Goal: Transaction & Acquisition: Purchase product/service

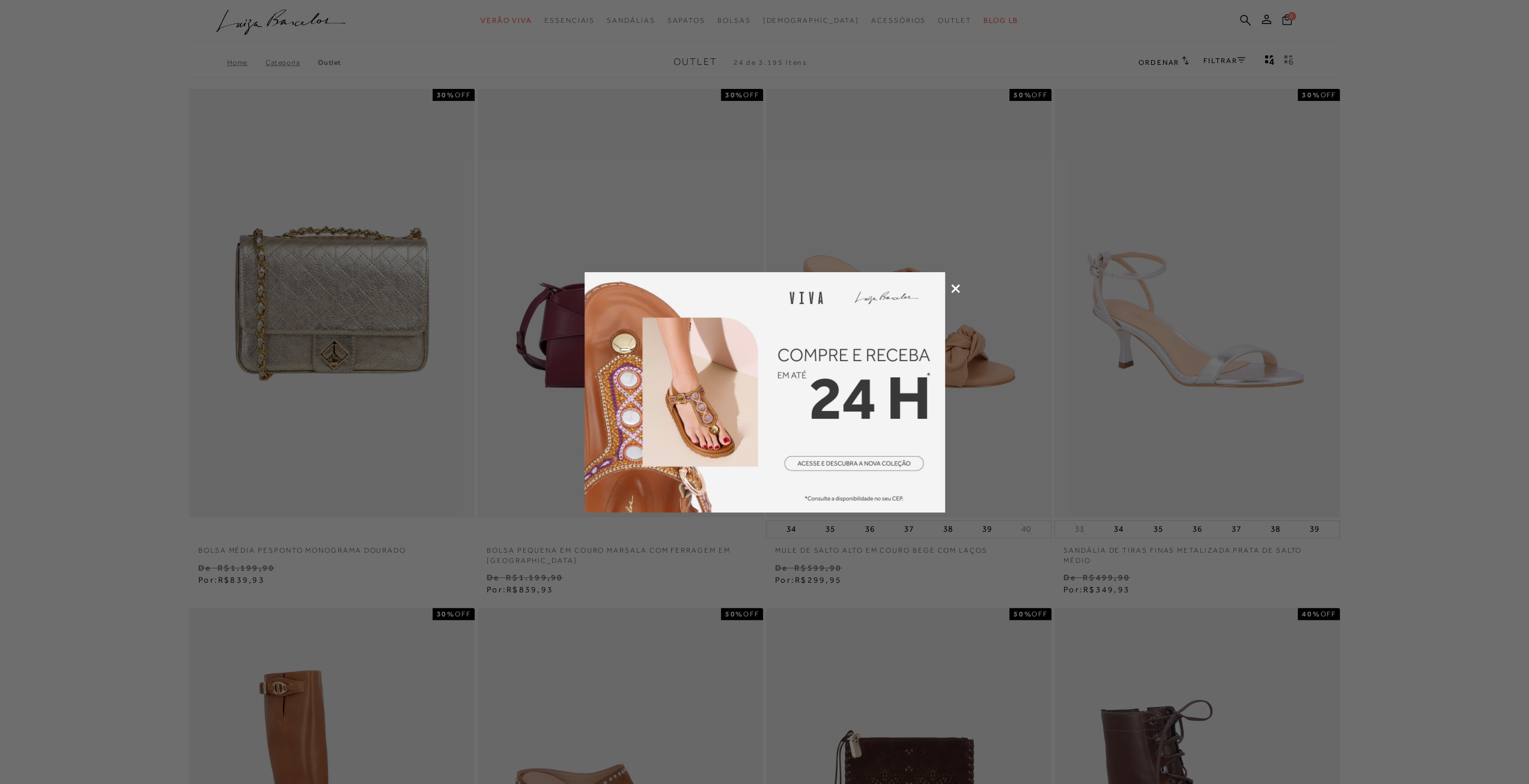
click at [959, 288] on icon at bounding box center [956, 288] width 9 height 9
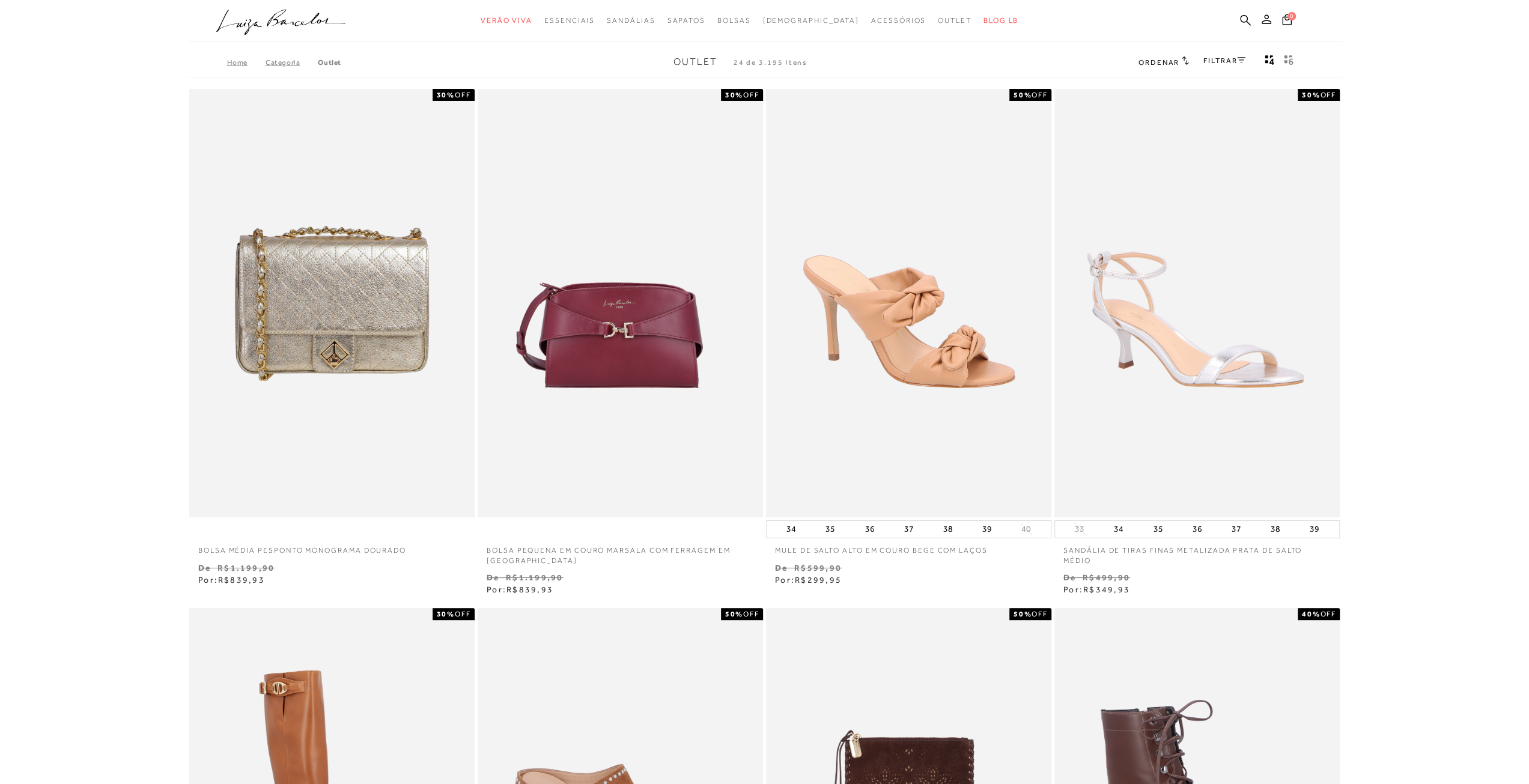
click at [1238, 16] on ul ".a{fill-rule:evenodd;} Verão Viva Em alta Favoritos das Influenciadoras Apostas…" at bounding box center [756, 21] width 1079 height 22
click at [1245, 22] on icon at bounding box center [1246, 20] width 11 height 11
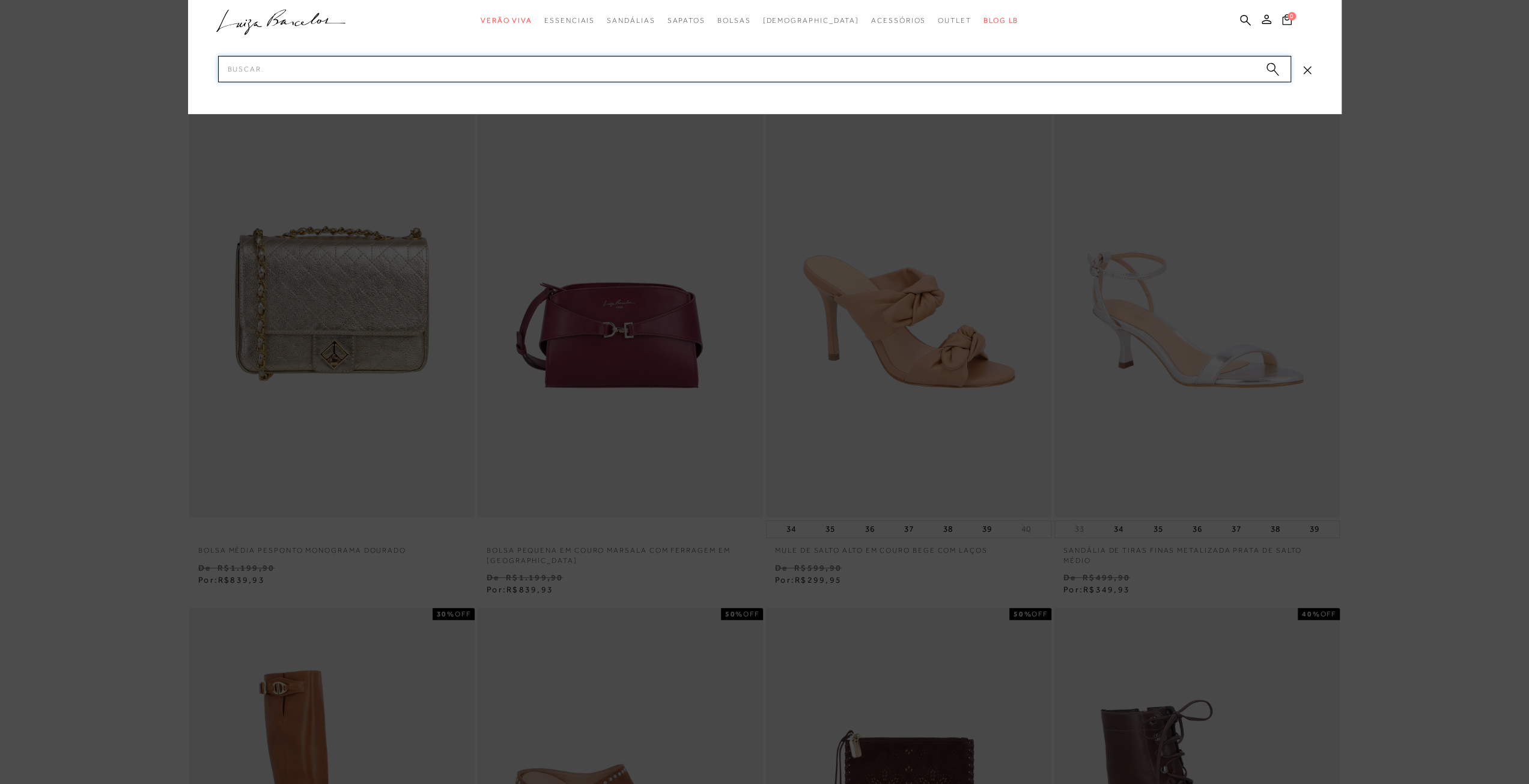
click at [1151, 71] on input "Pesquisar" at bounding box center [755, 69] width 1073 height 26
type input "bota"
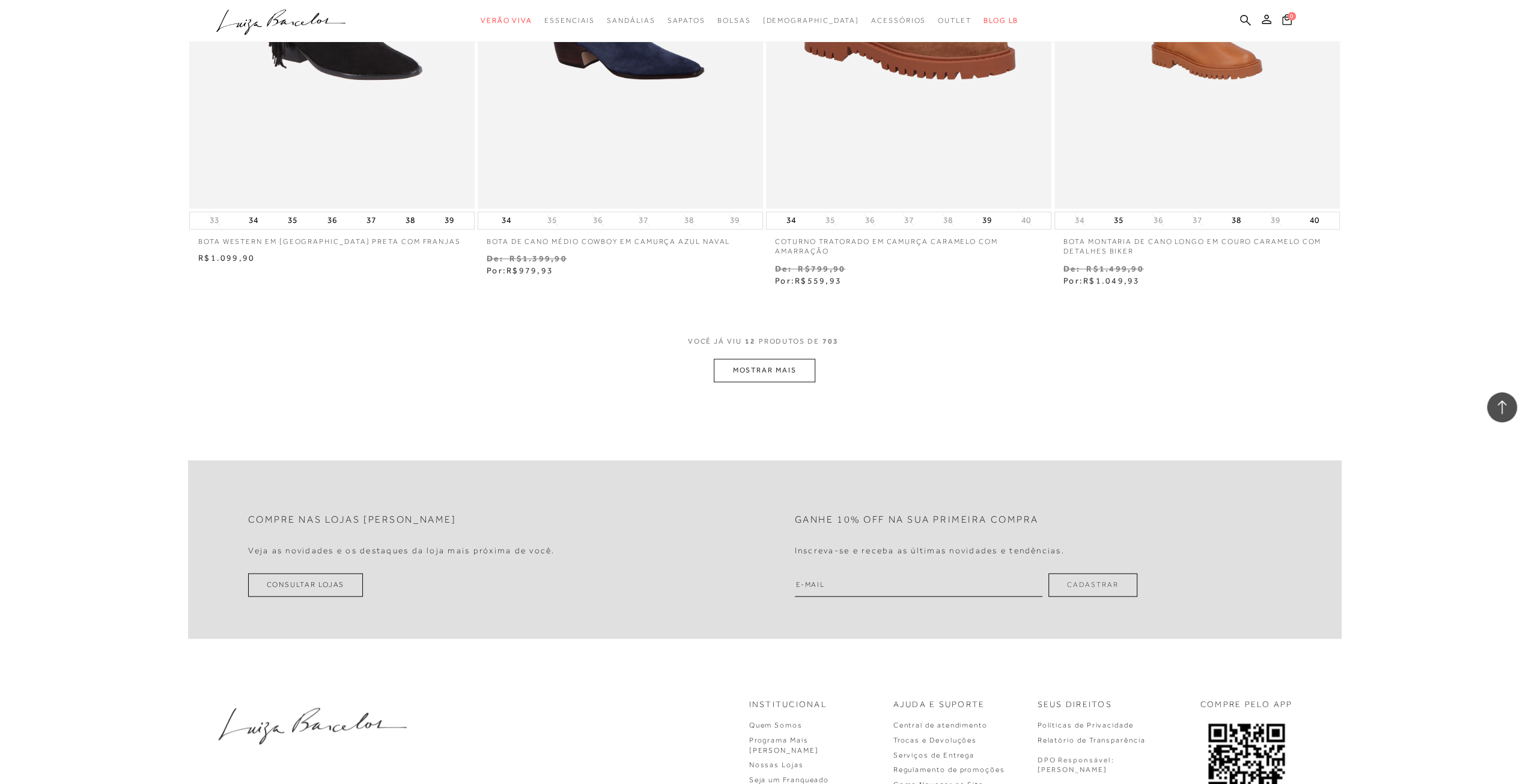
scroll to position [1442, 0]
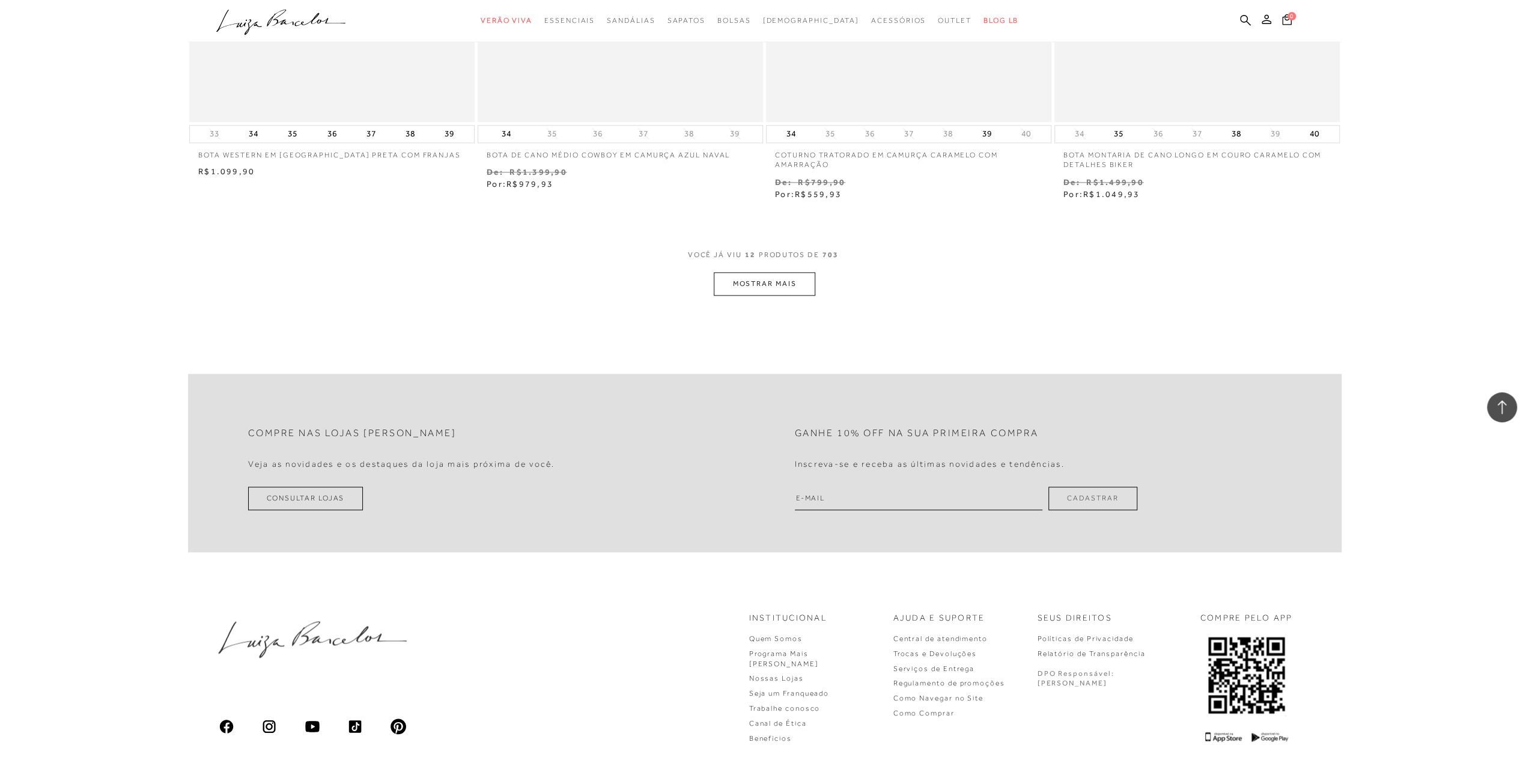
click at [779, 284] on button "MOSTRAR MAIS" at bounding box center [764, 284] width 101 height 24
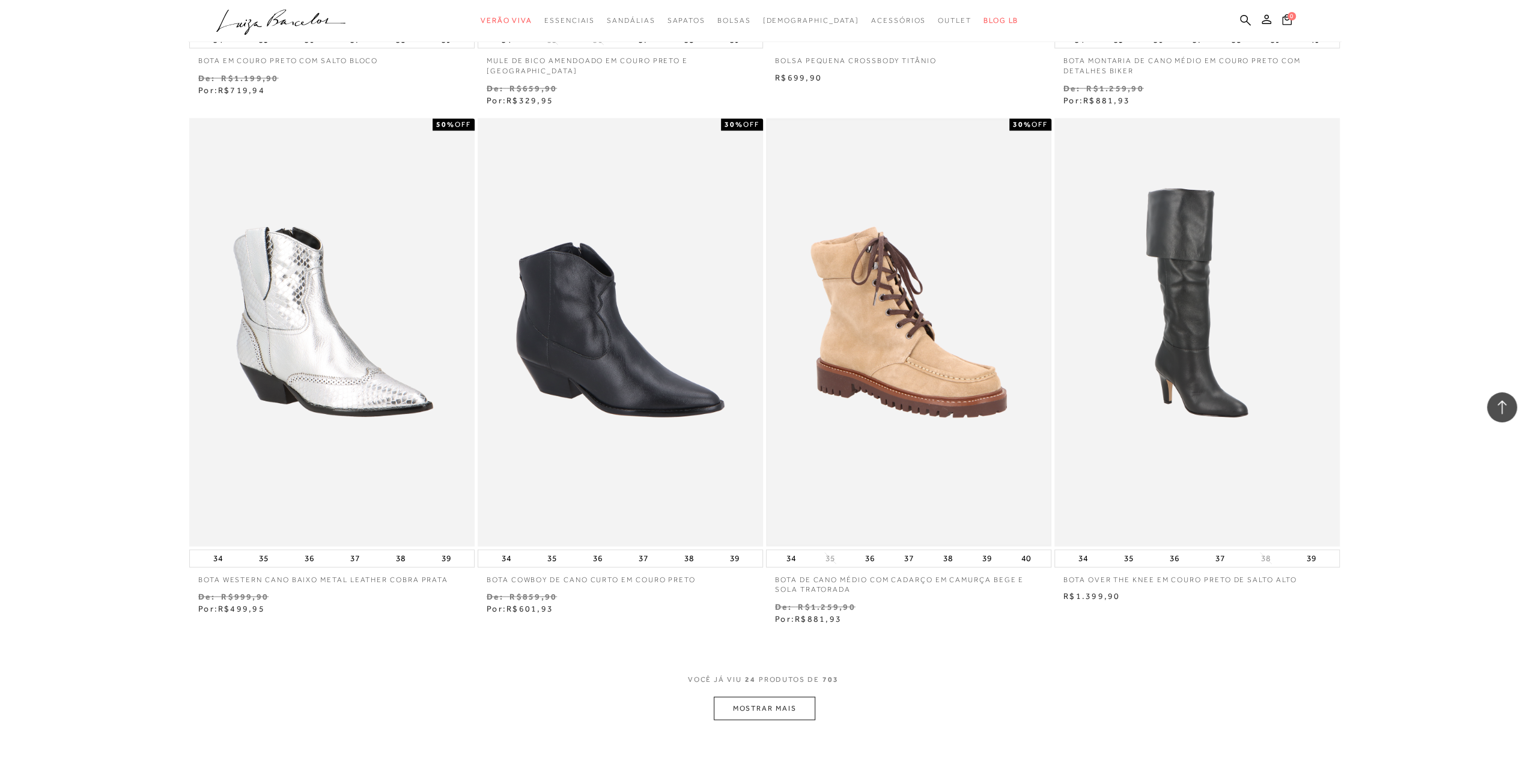
scroll to position [2643, 0]
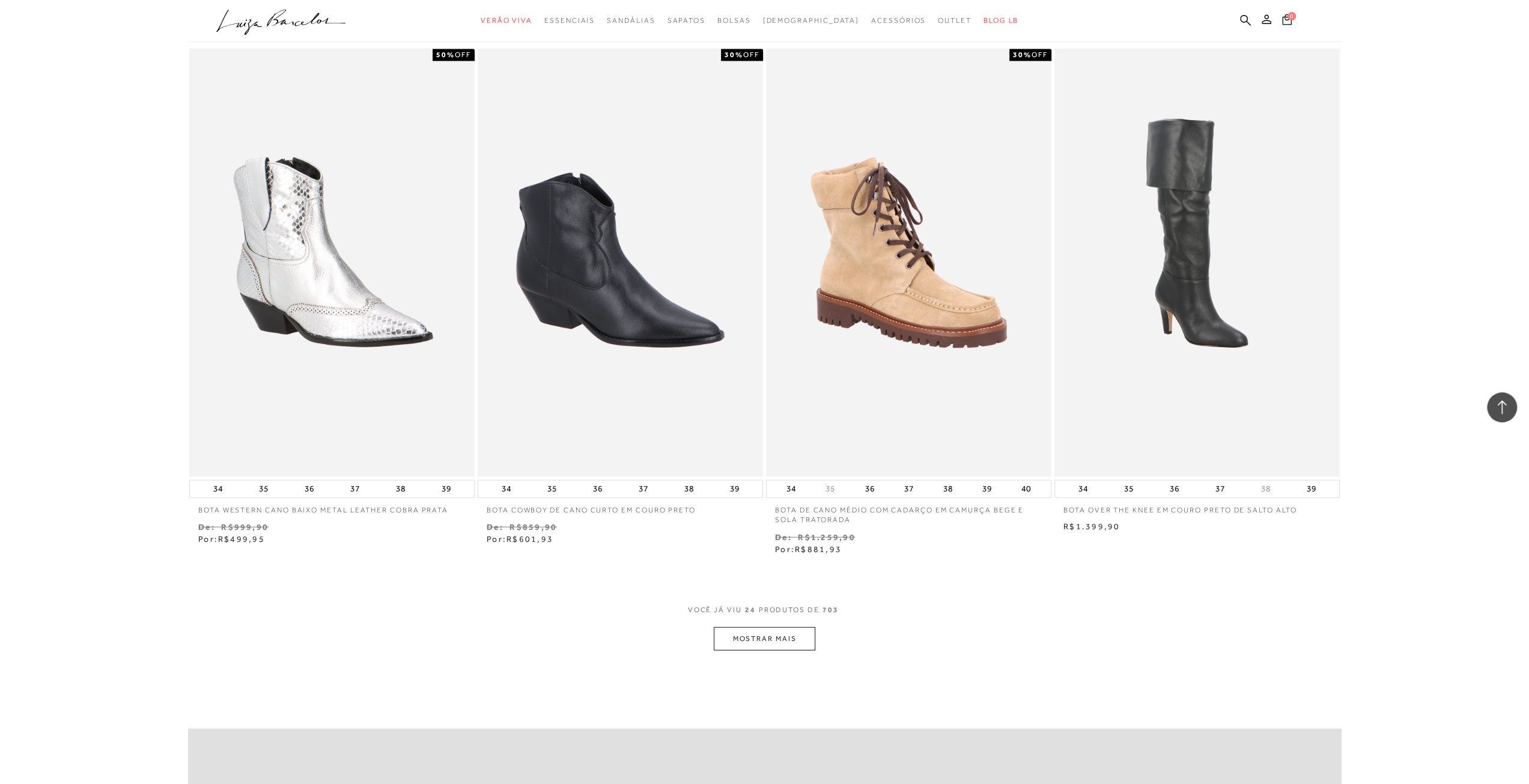
click at [762, 640] on button "MOSTRAR MAIS" at bounding box center [764, 639] width 101 height 24
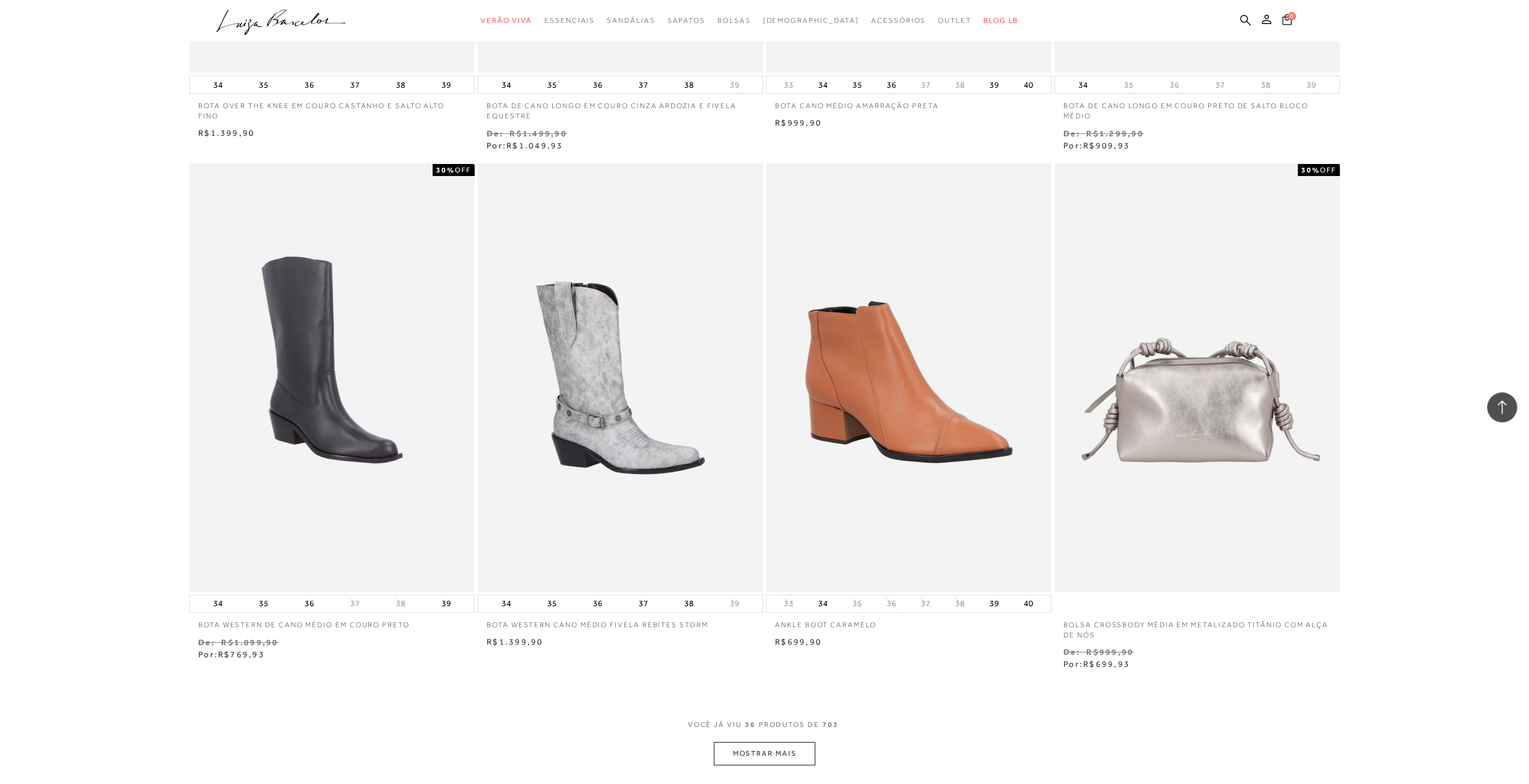
scroll to position [4145, 0]
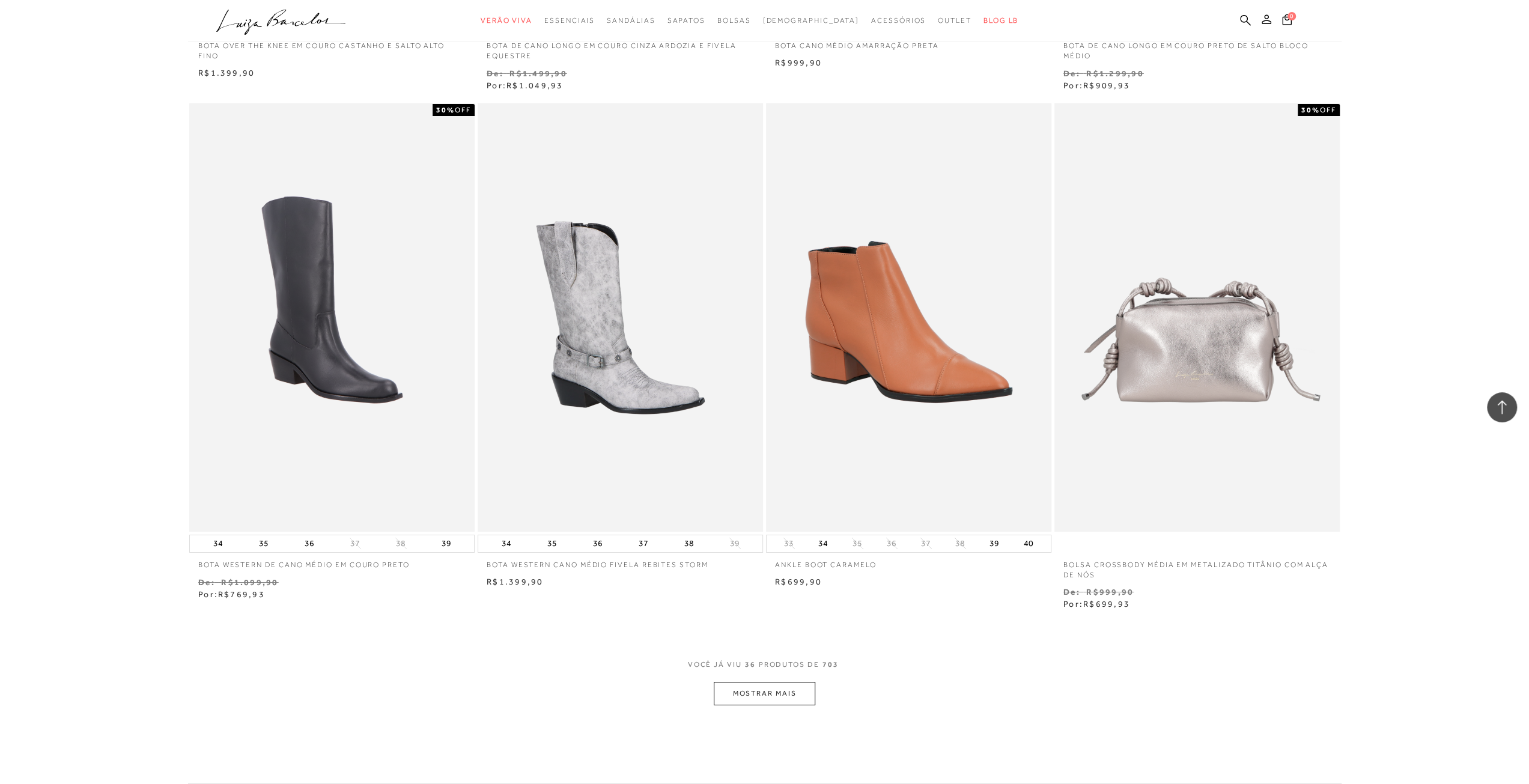
click at [749, 696] on button "MOSTRAR MAIS" at bounding box center [764, 694] width 101 height 24
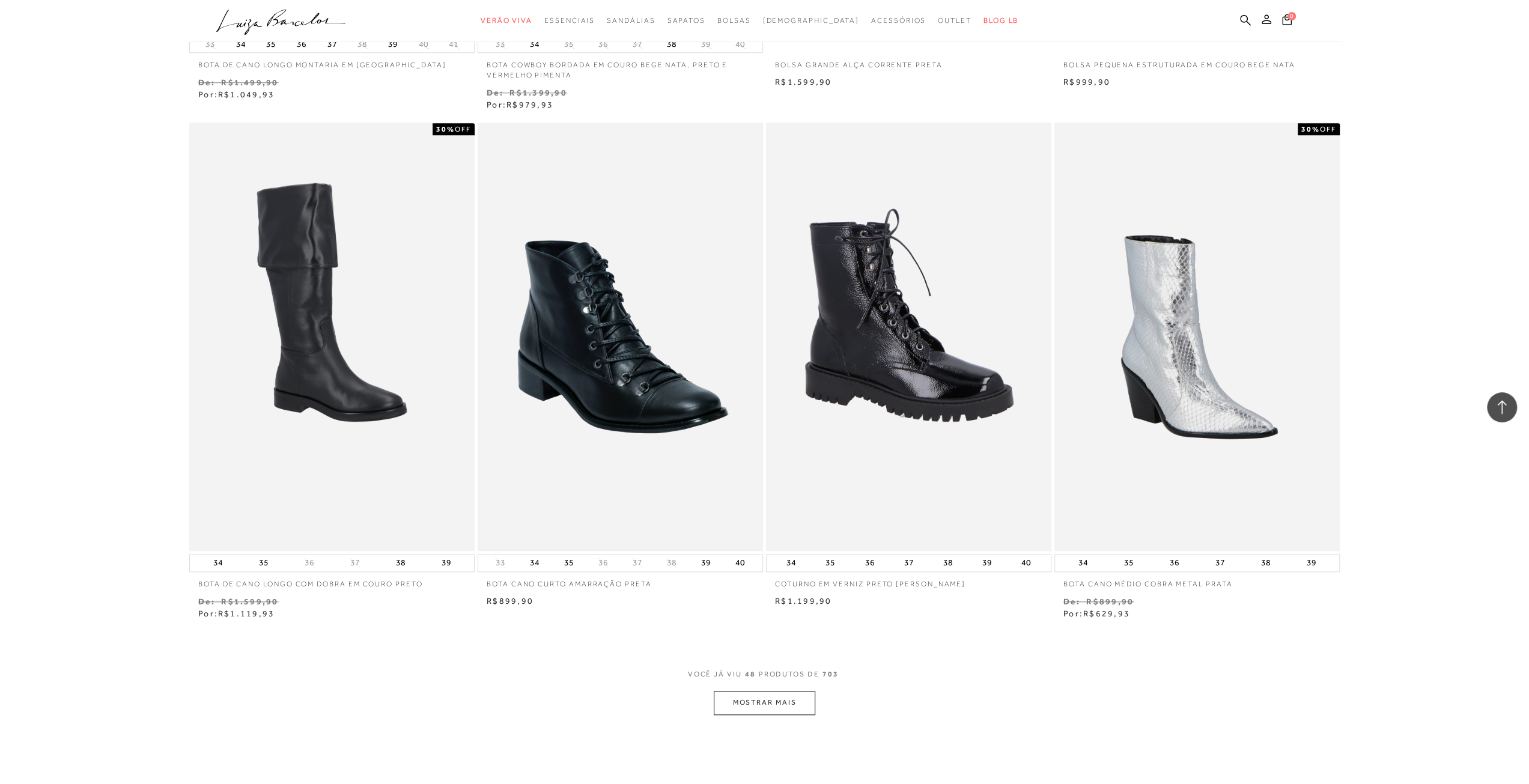
scroll to position [5706, 0]
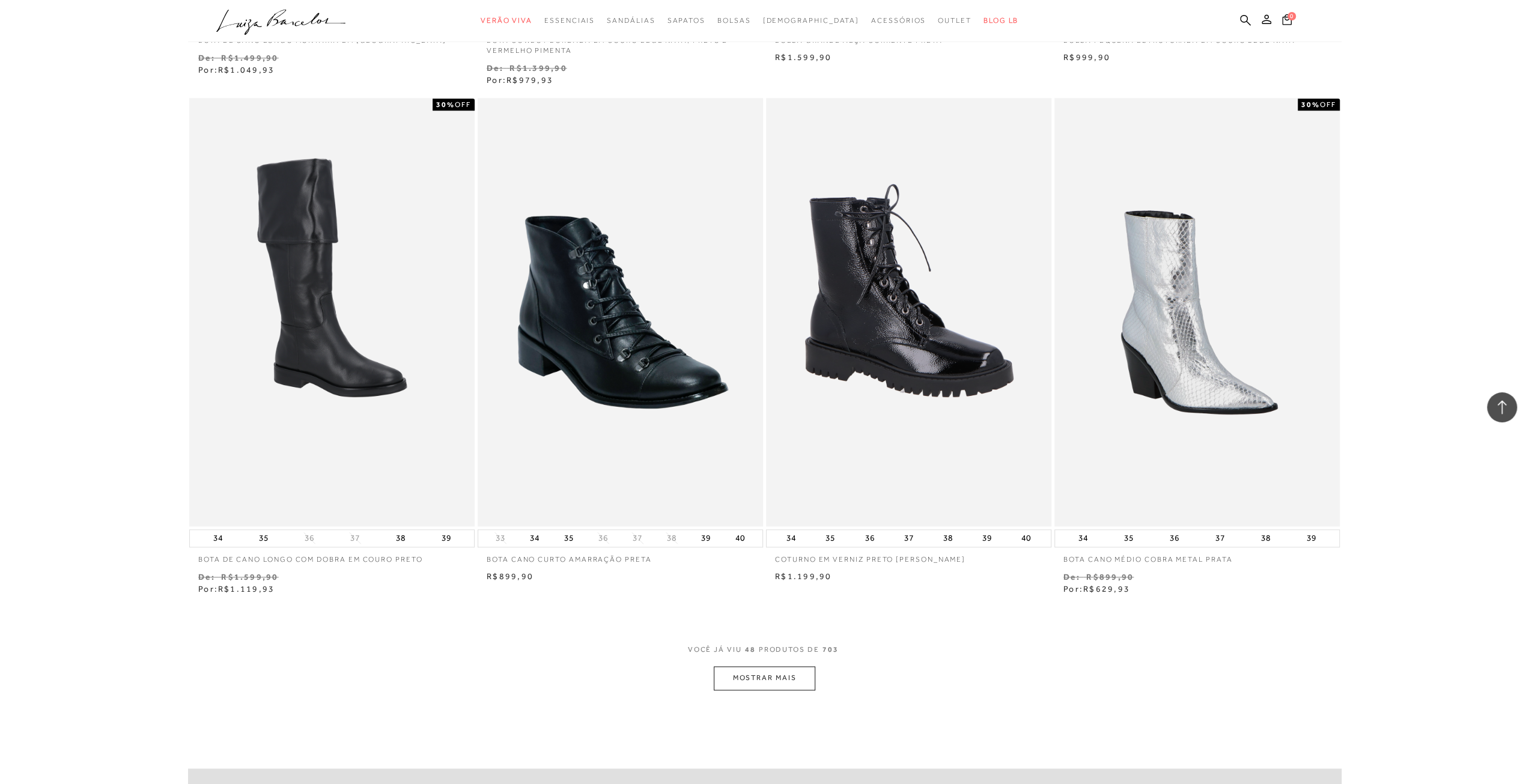
click at [741, 677] on button "MOSTRAR MAIS" at bounding box center [764, 678] width 101 height 24
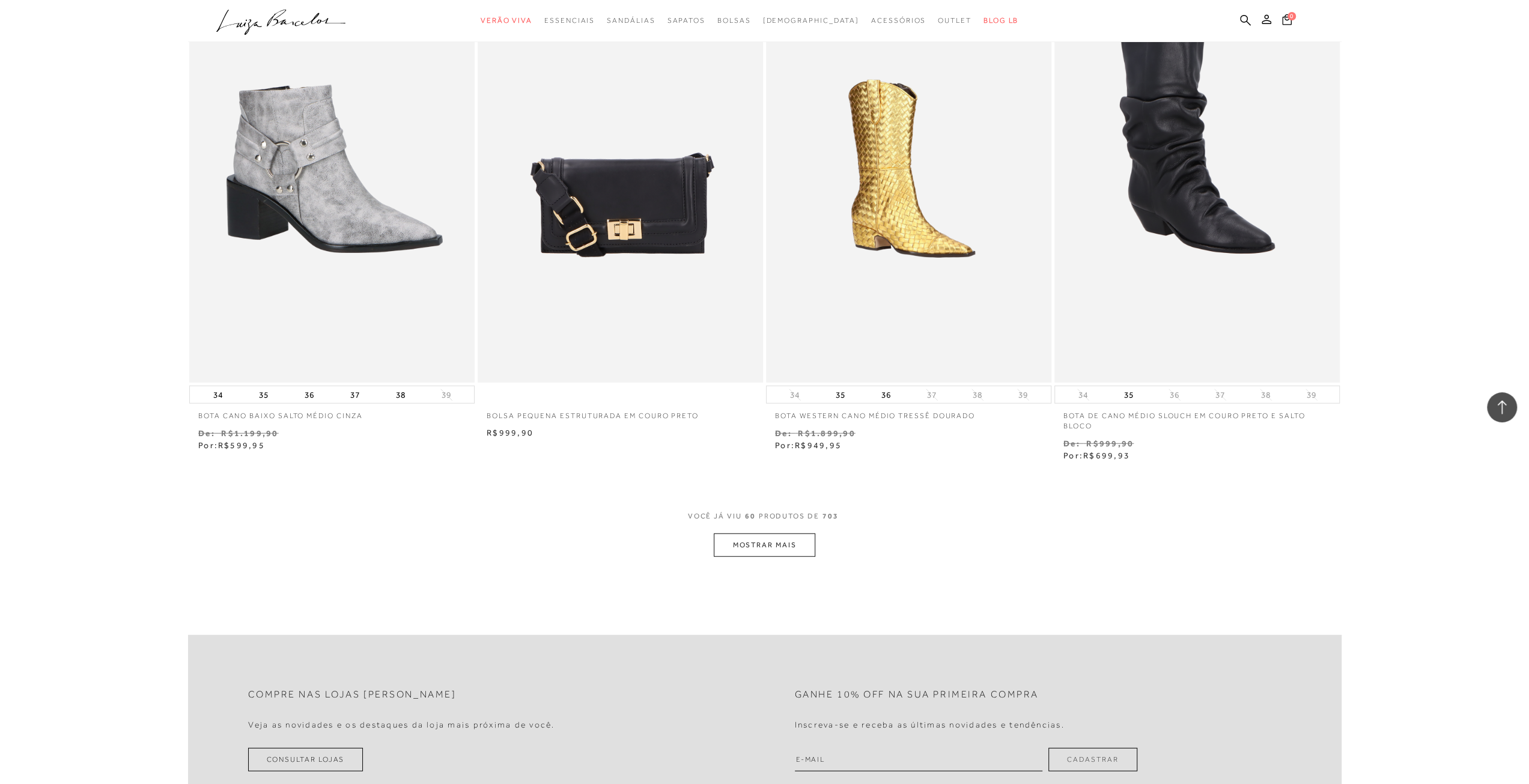
scroll to position [7389, 0]
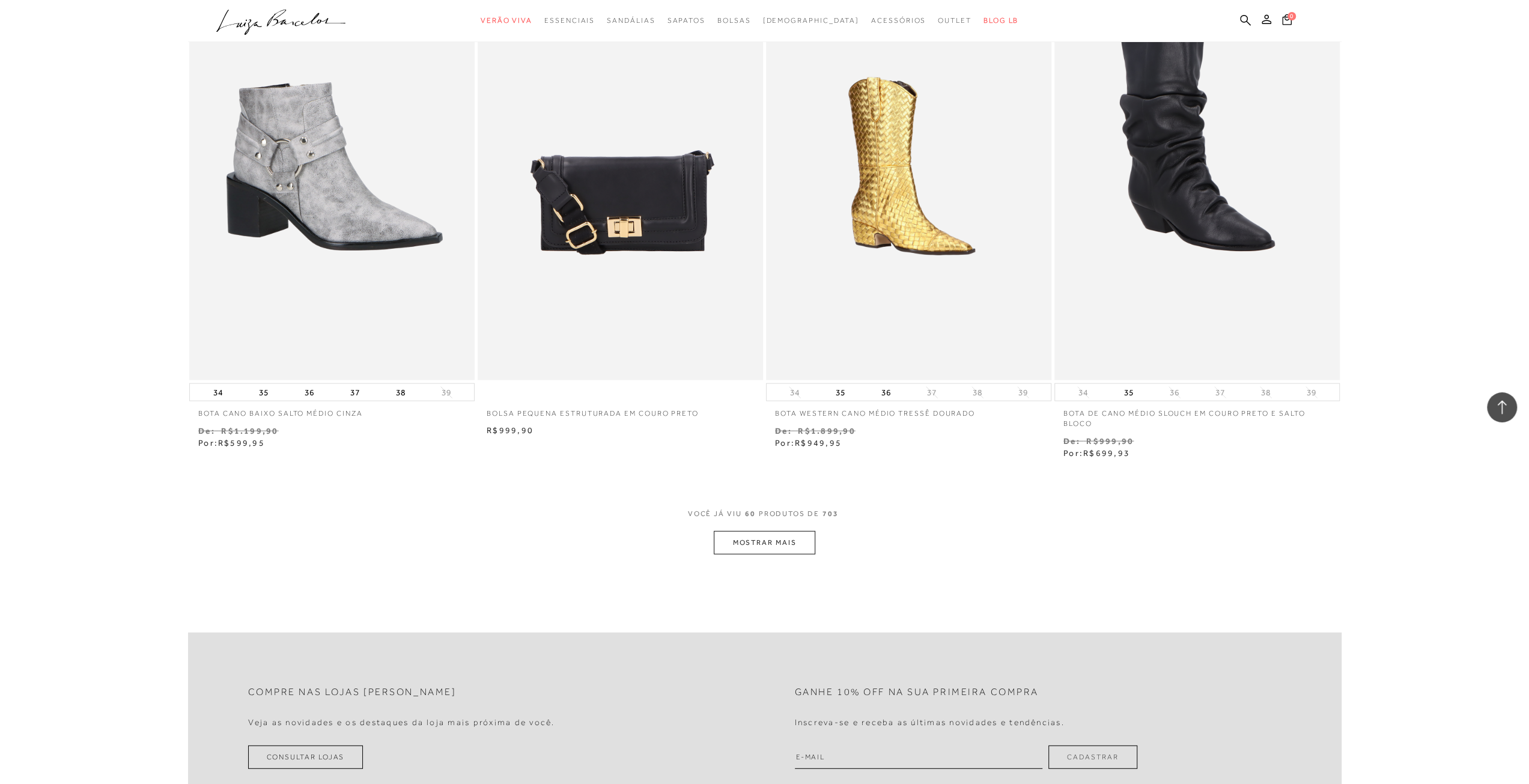
click at [768, 541] on button "MOSTRAR MAIS" at bounding box center [764, 543] width 101 height 24
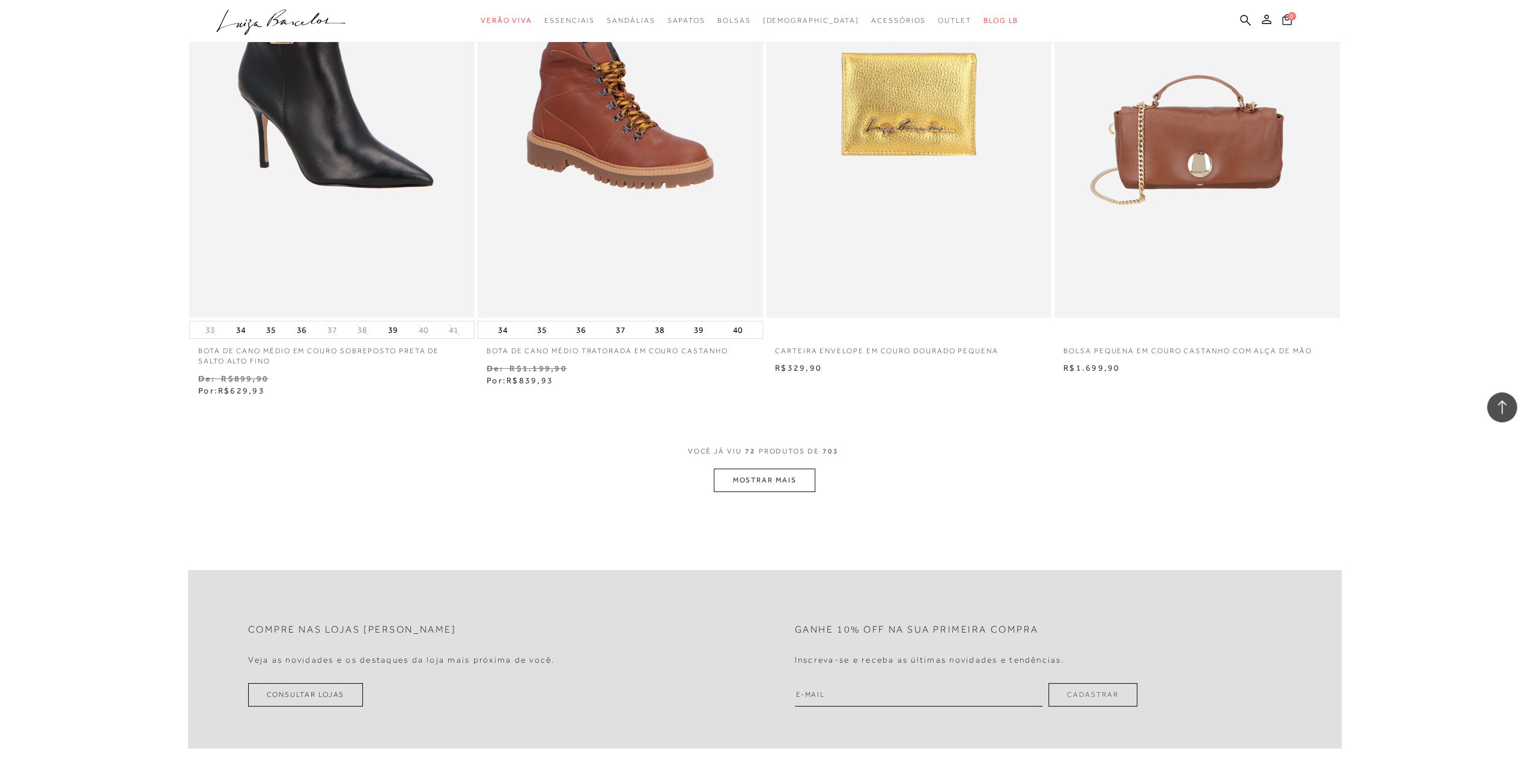
scroll to position [9011, 0]
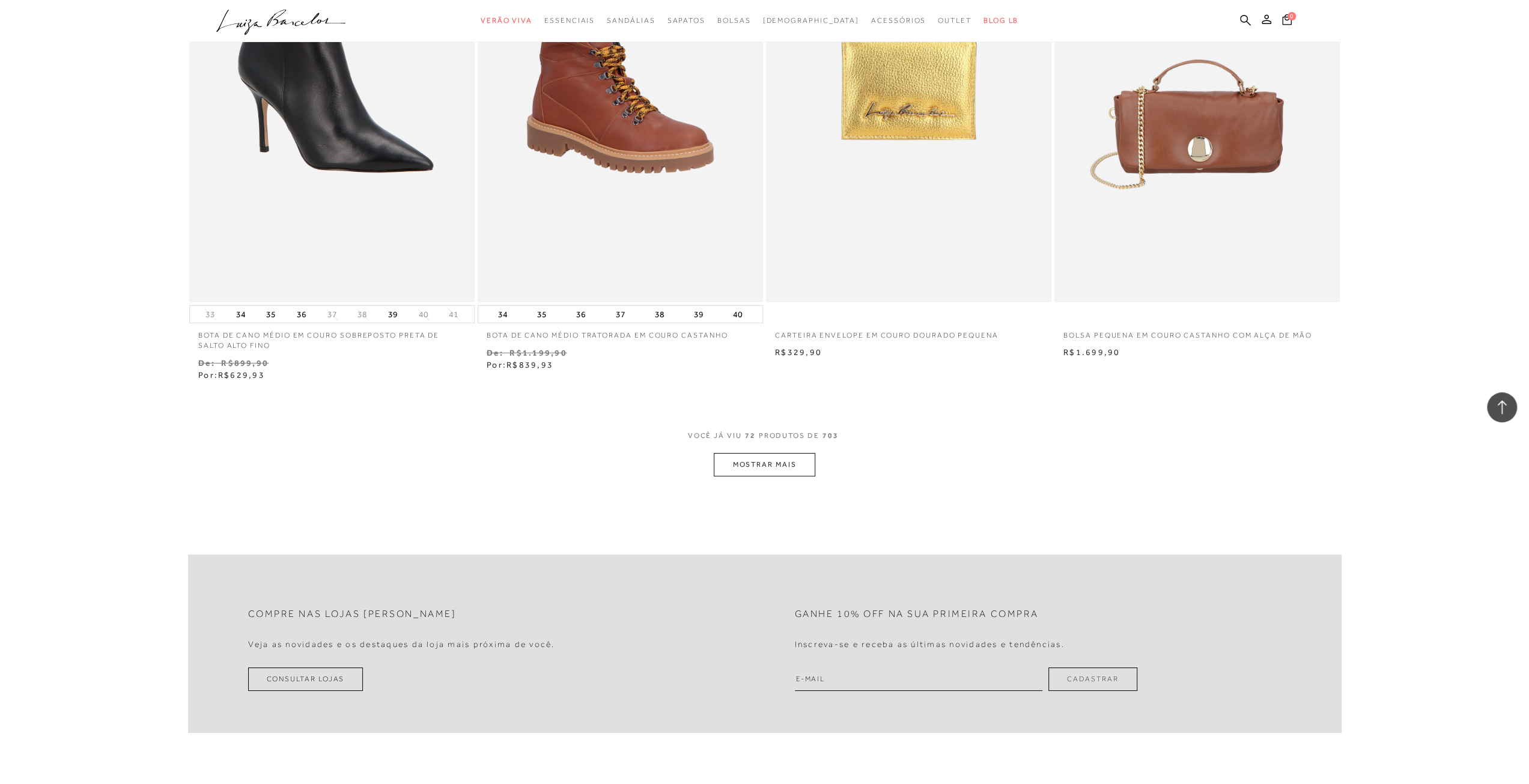
click at [795, 469] on button "MOSTRAR MAIS" at bounding box center [764, 464] width 101 height 24
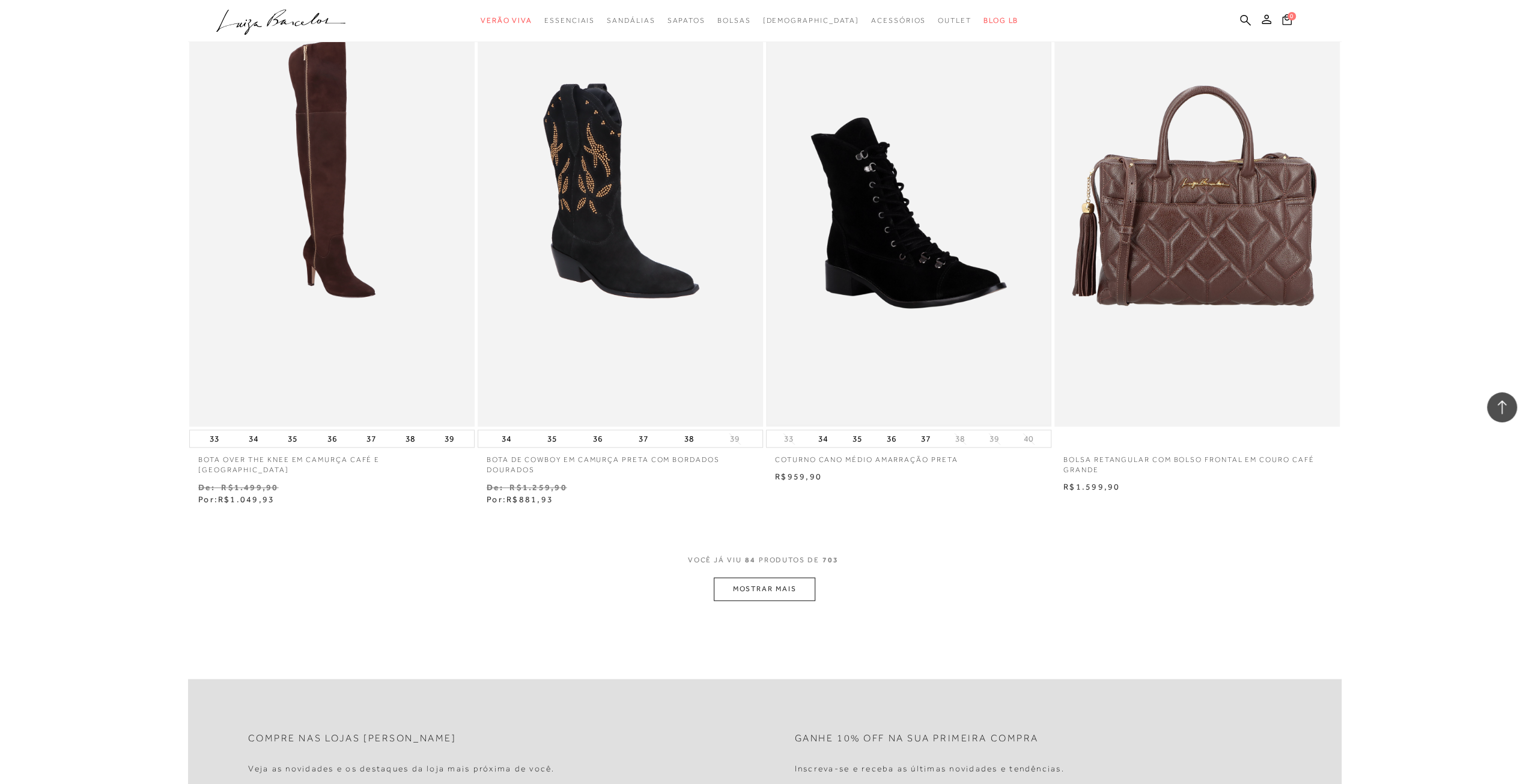
scroll to position [10512, 0]
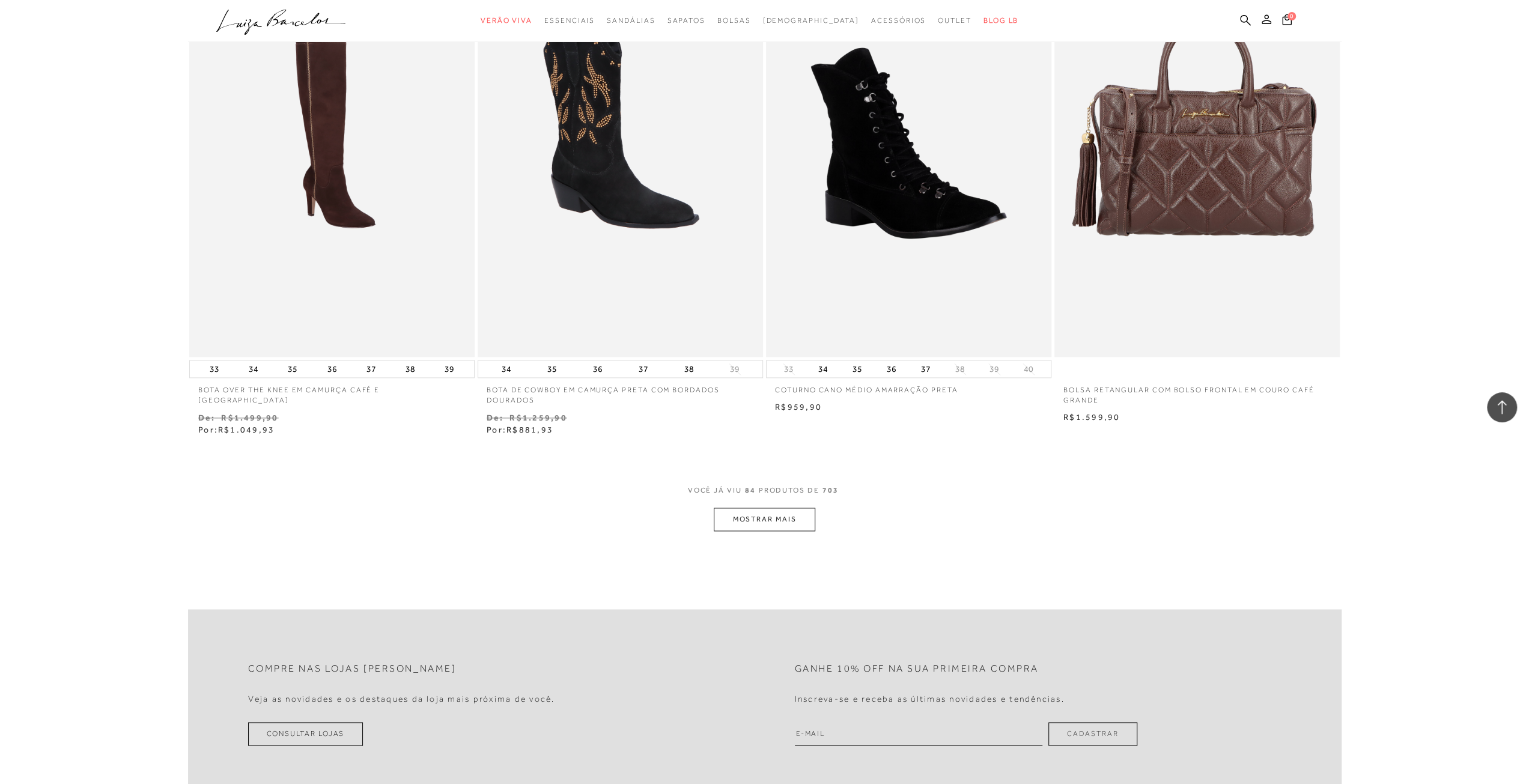
click at [764, 521] on button "MOSTRAR MAIS" at bounding box center [764, 519] width 101 height 24
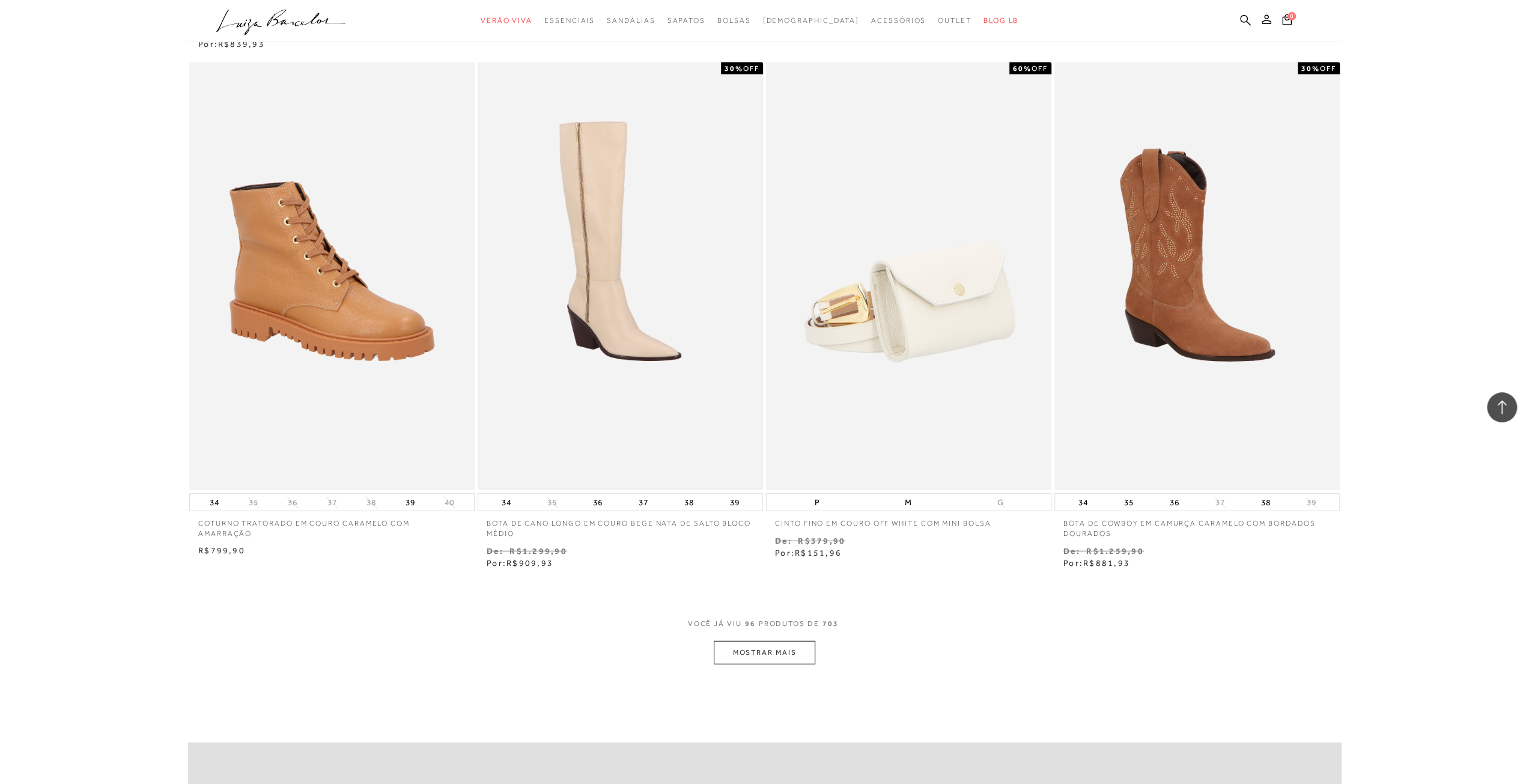
scroll to position [11954, 0]
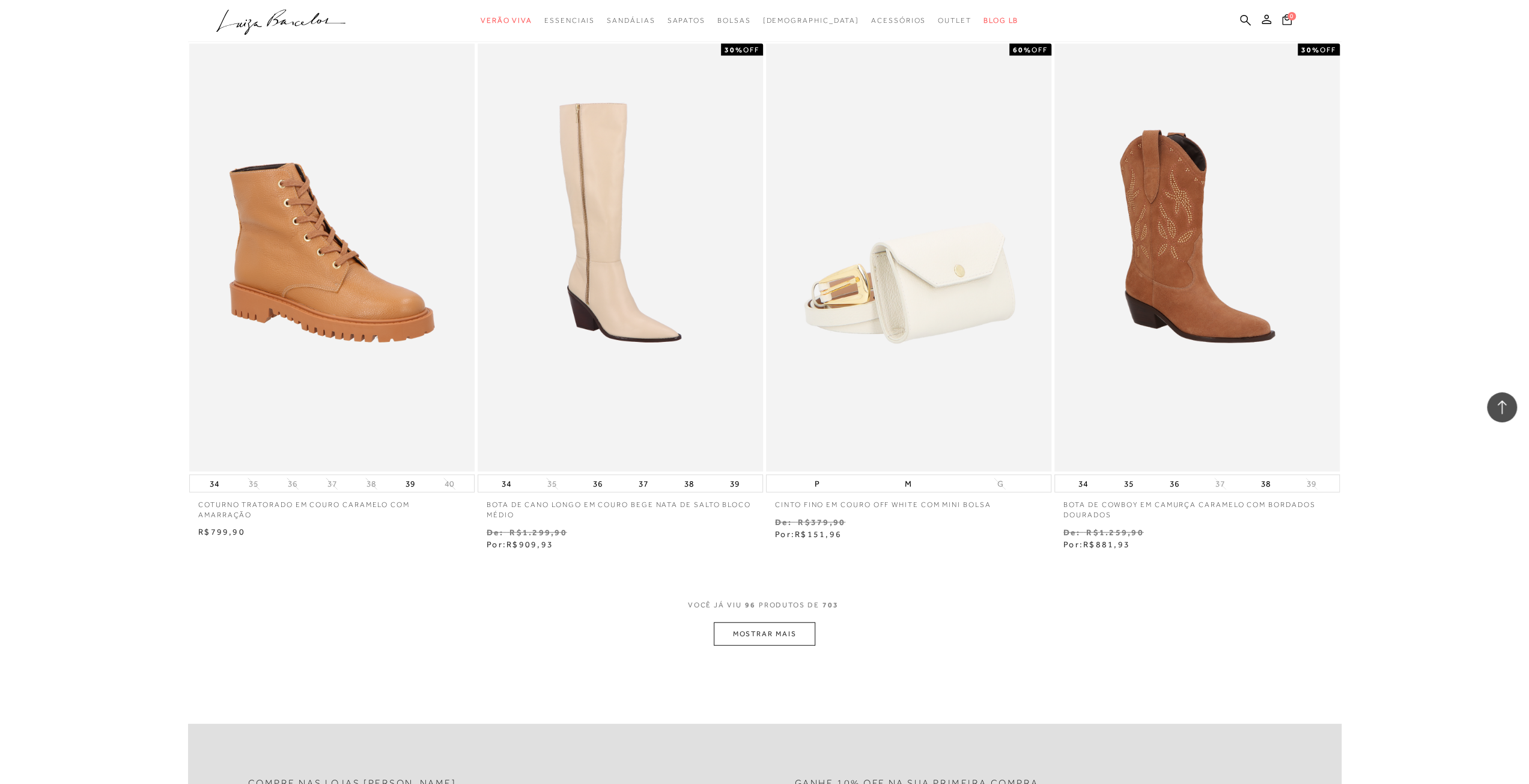
click at [766, 622] on button "MOSTRAR MAIS" at bounding box center [764, 634] width 101 height 24
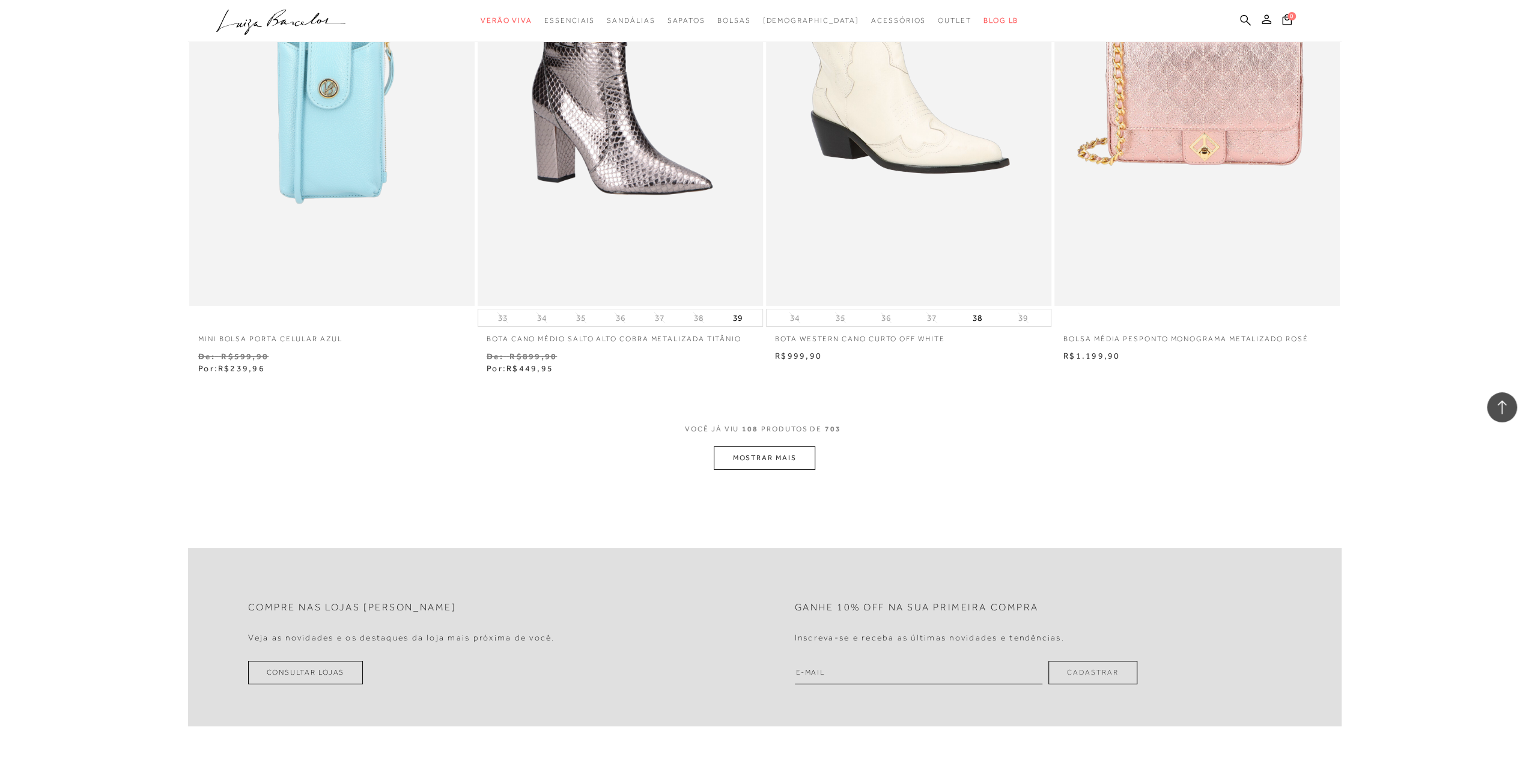
scroll to position [13696, 0]
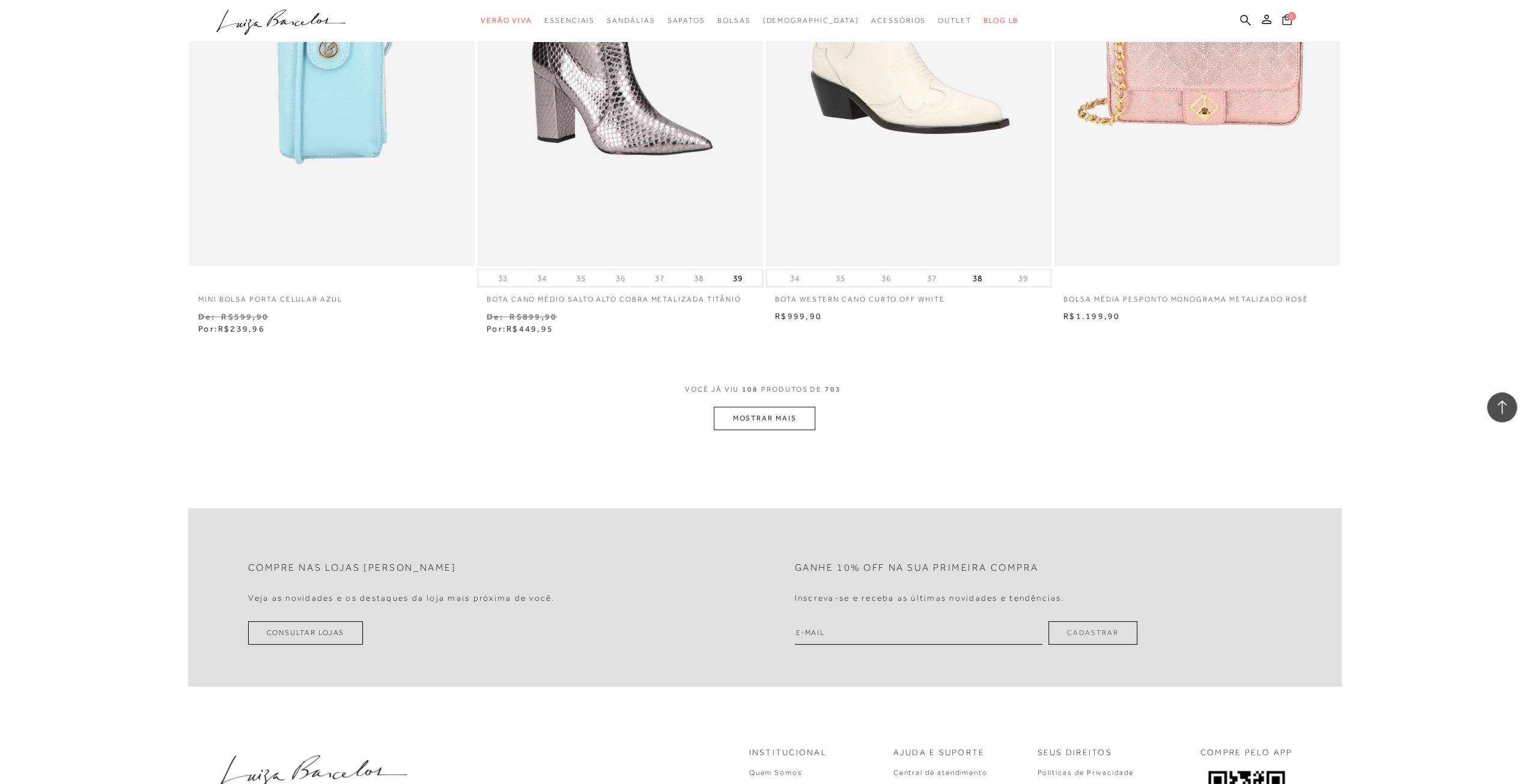
click at [763, 415] on button "MOSTRAR MAIS" at bounding box center [764, 419] width 101 height 24
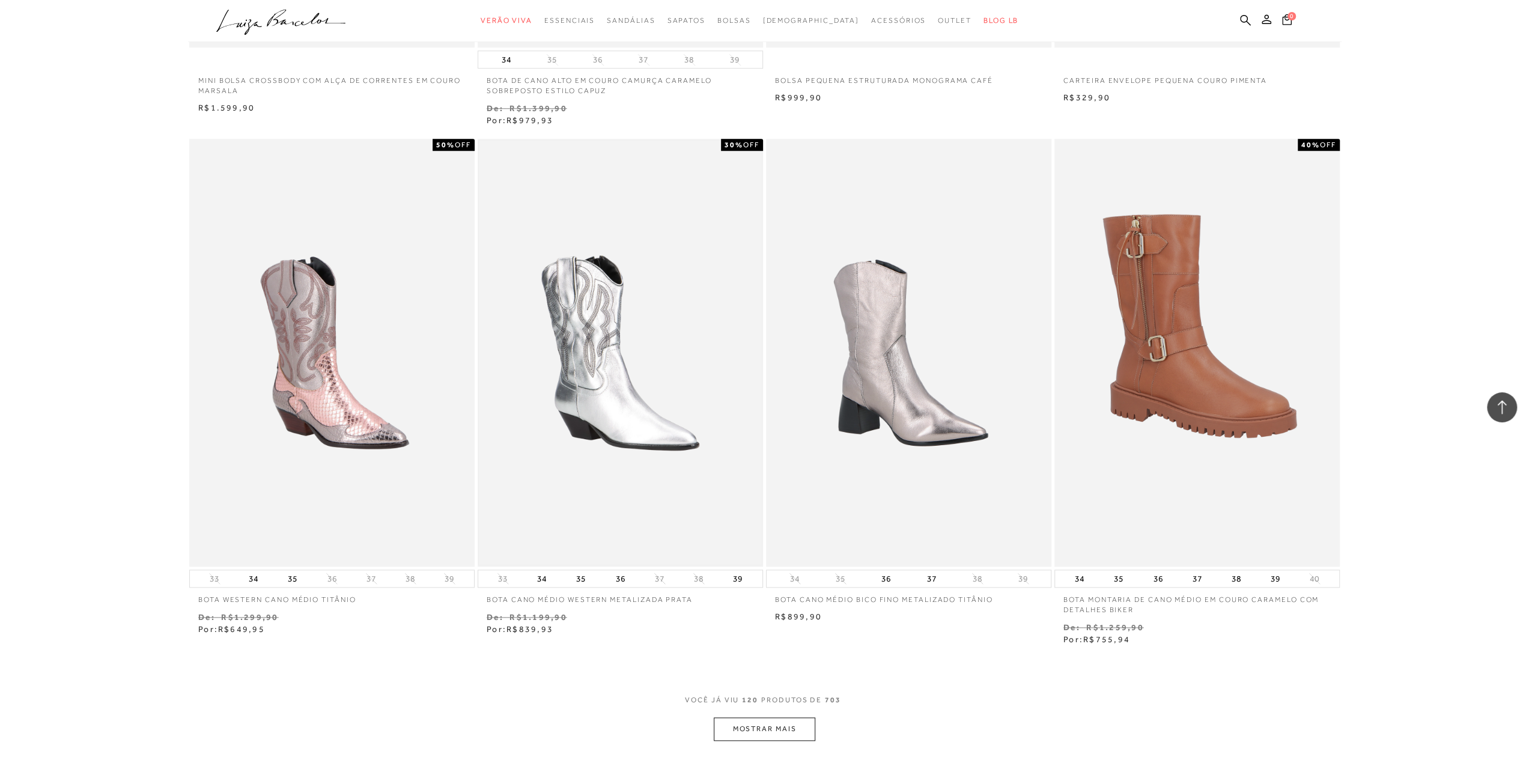
scroll to position [15017, 0]
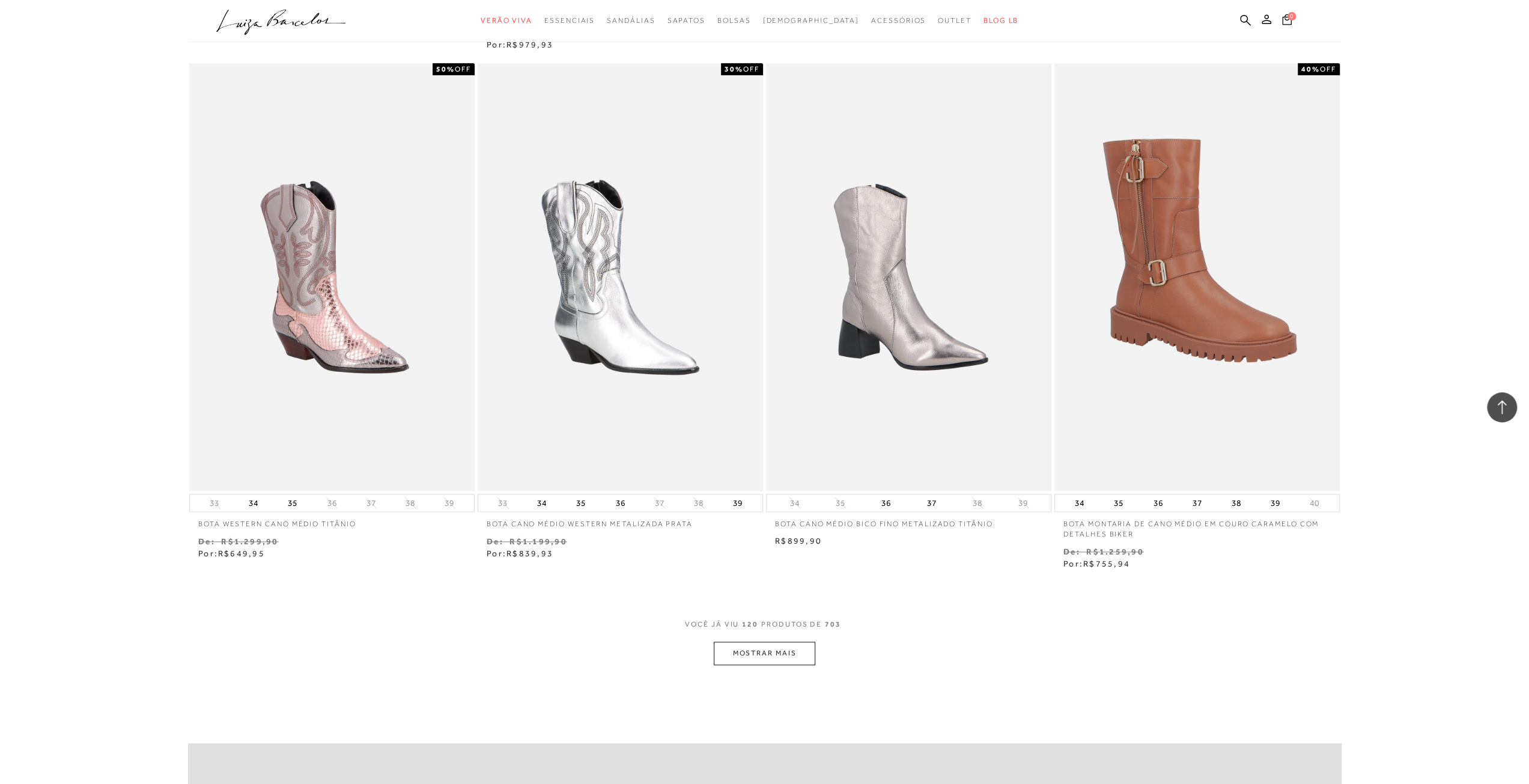
click at [773, 646] on button "MOSTRAR MAIS" at bounding box center [764, 654] width 101 height 24
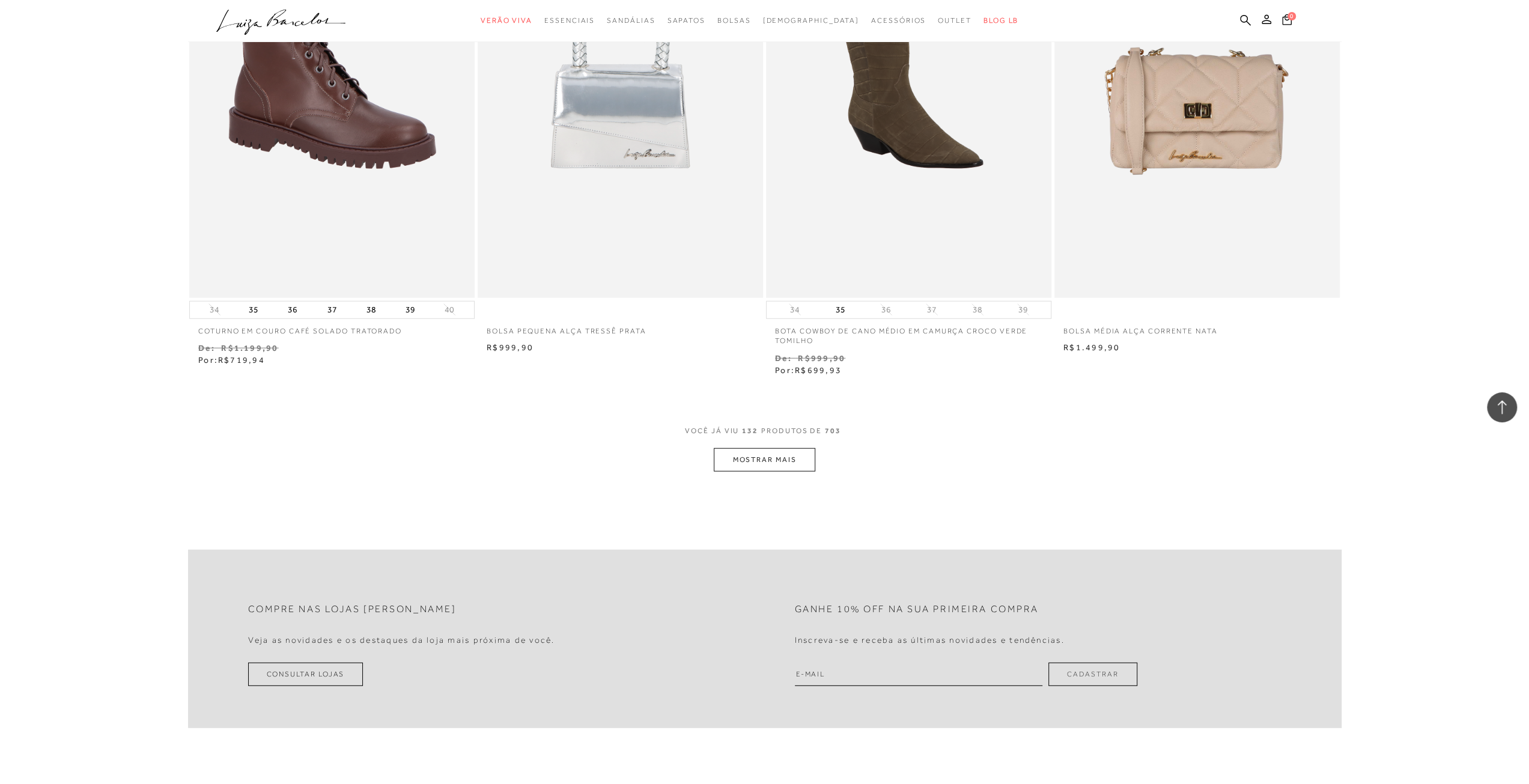
scroll to position [16759, 0]
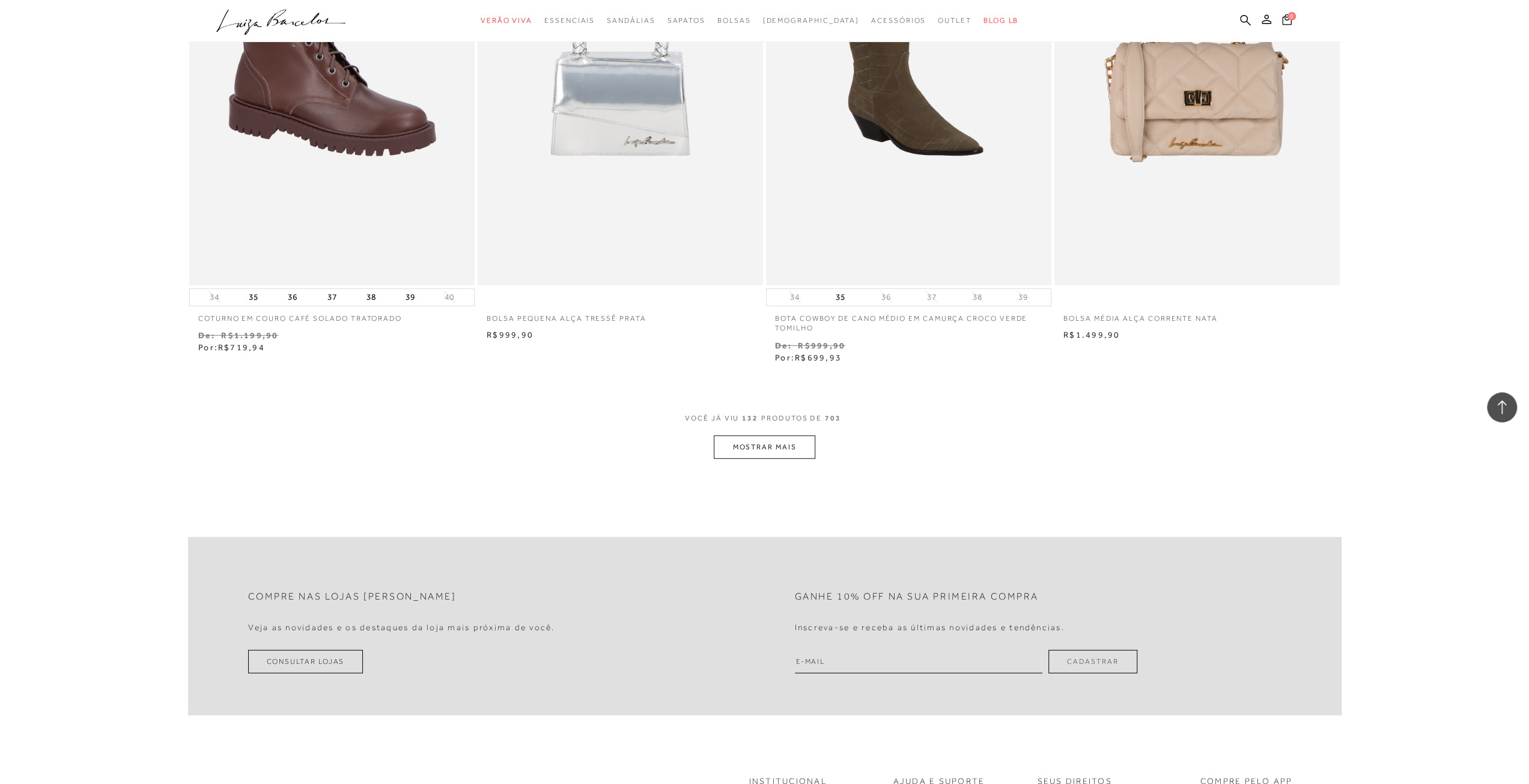
click at [771, 444] on button "MOSTRAR MAIS" at bounding box center [764, 447] width 101 height 24
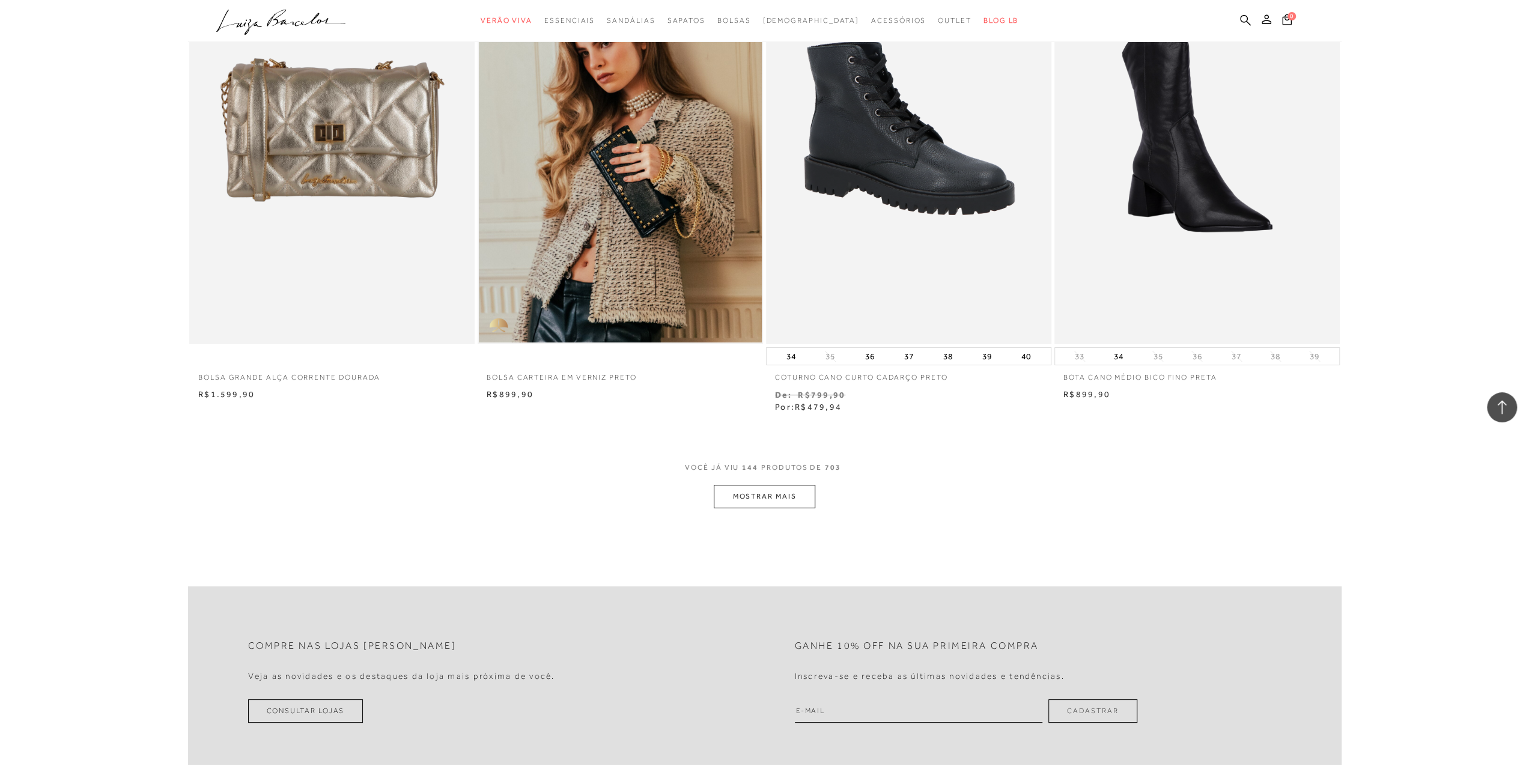
scroll to position [18261, 0]
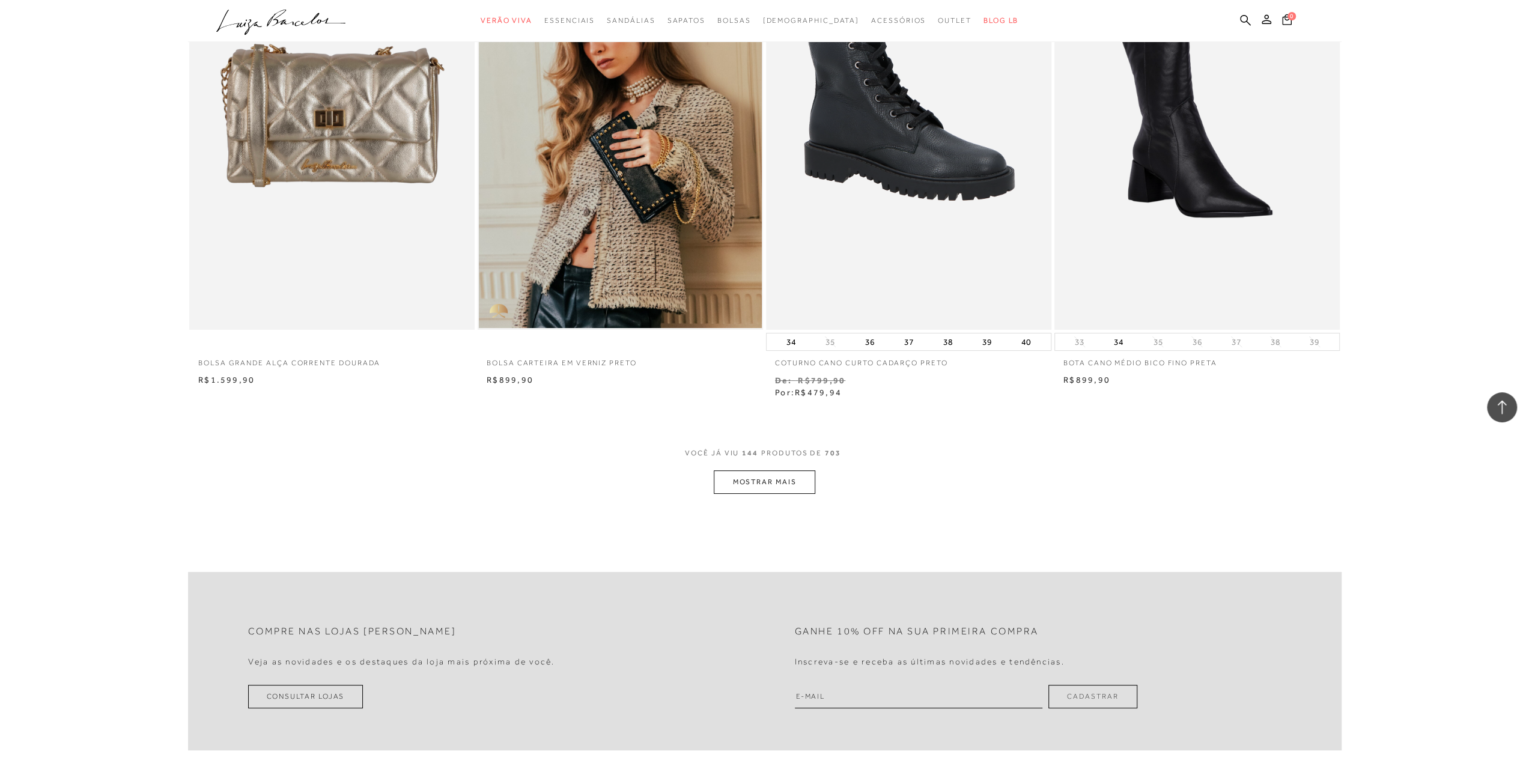
click at [763, 478] on button "MOSTRAR MAIS" at bounding box center [764, 482] width 101 height 24
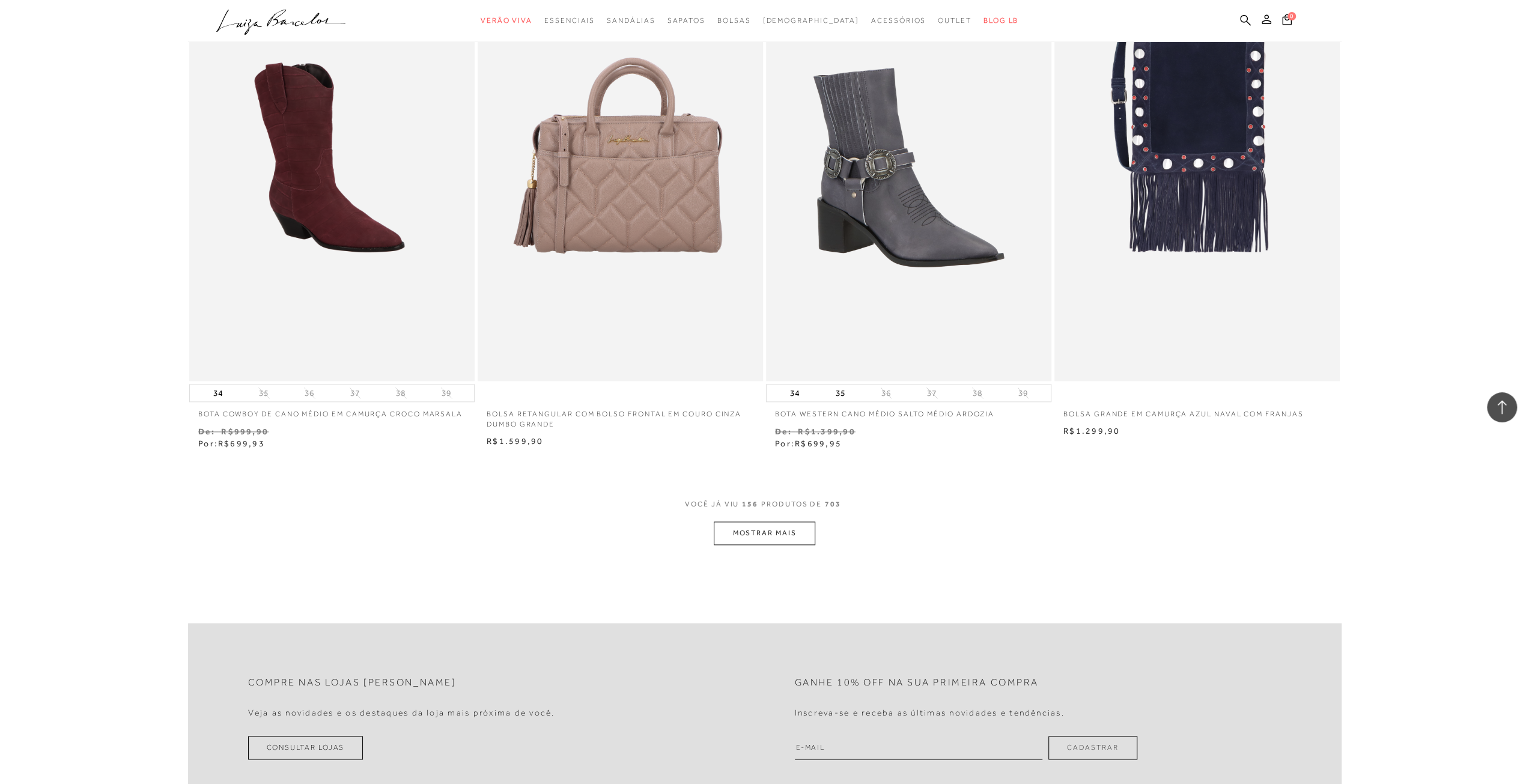
scroll to position [19763, 0]
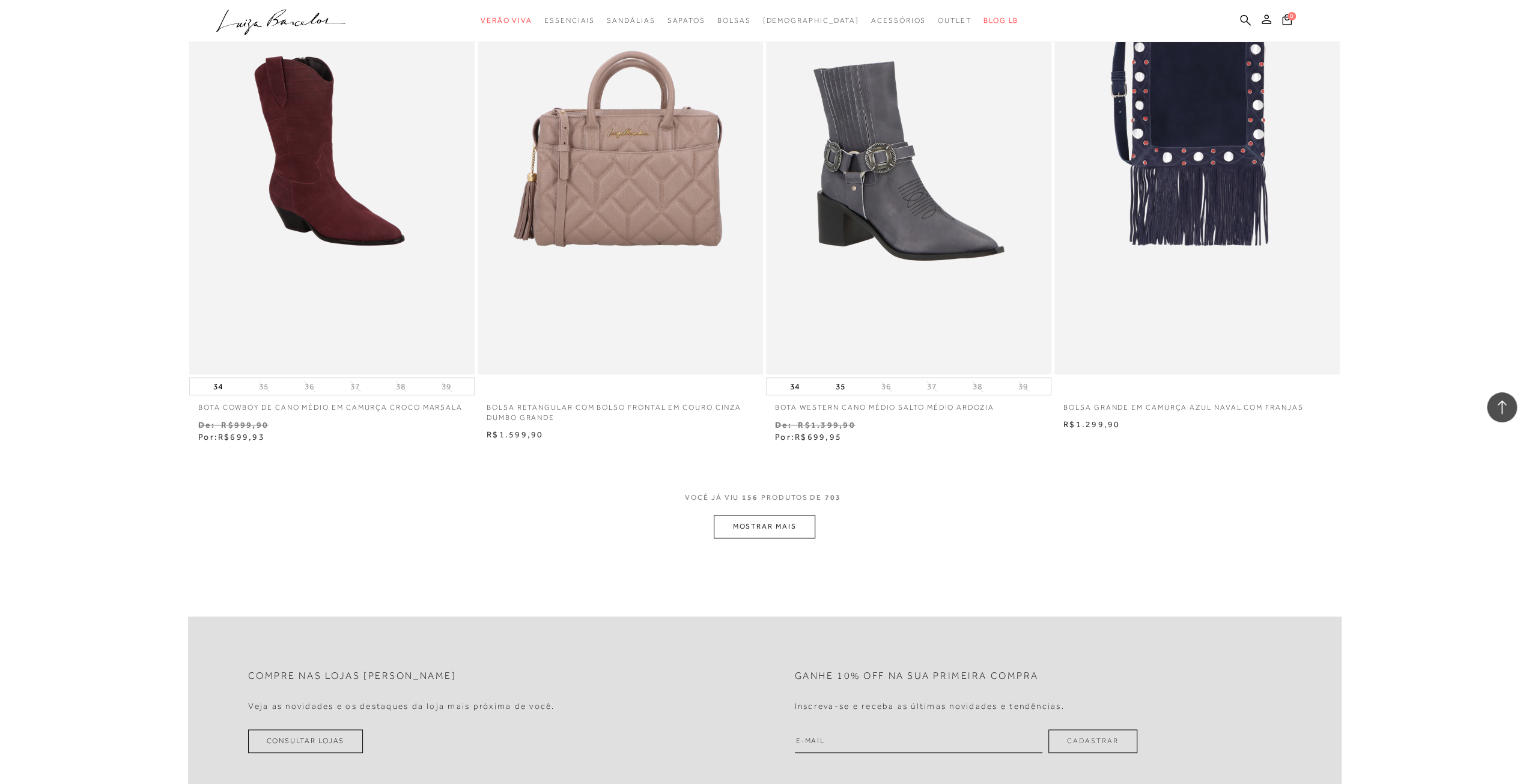
click at [786, 516] on button "MOSTRAR MAIS" at bounding box center [764, 527] width 101 height 24
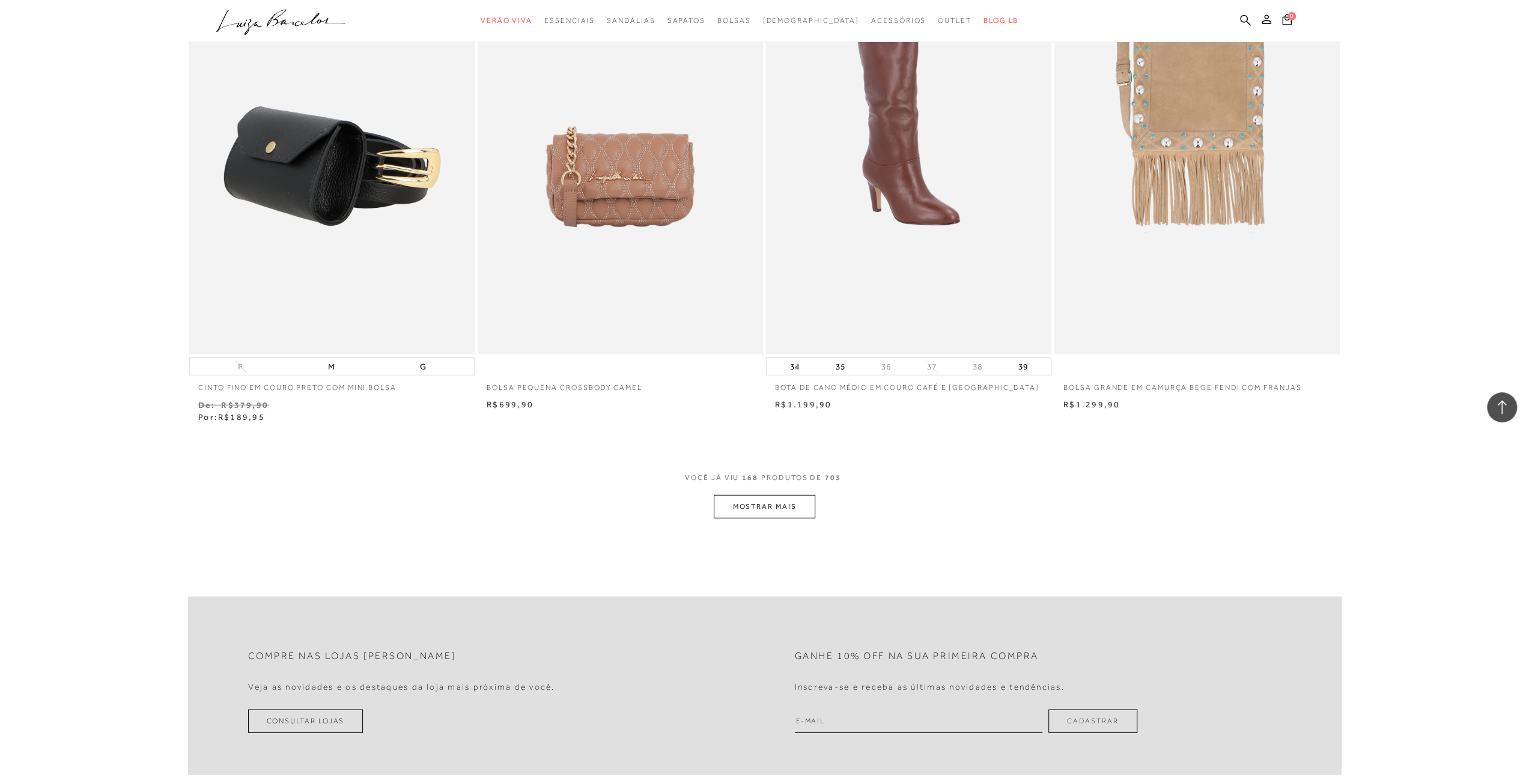
scroll to position [21385, 0]
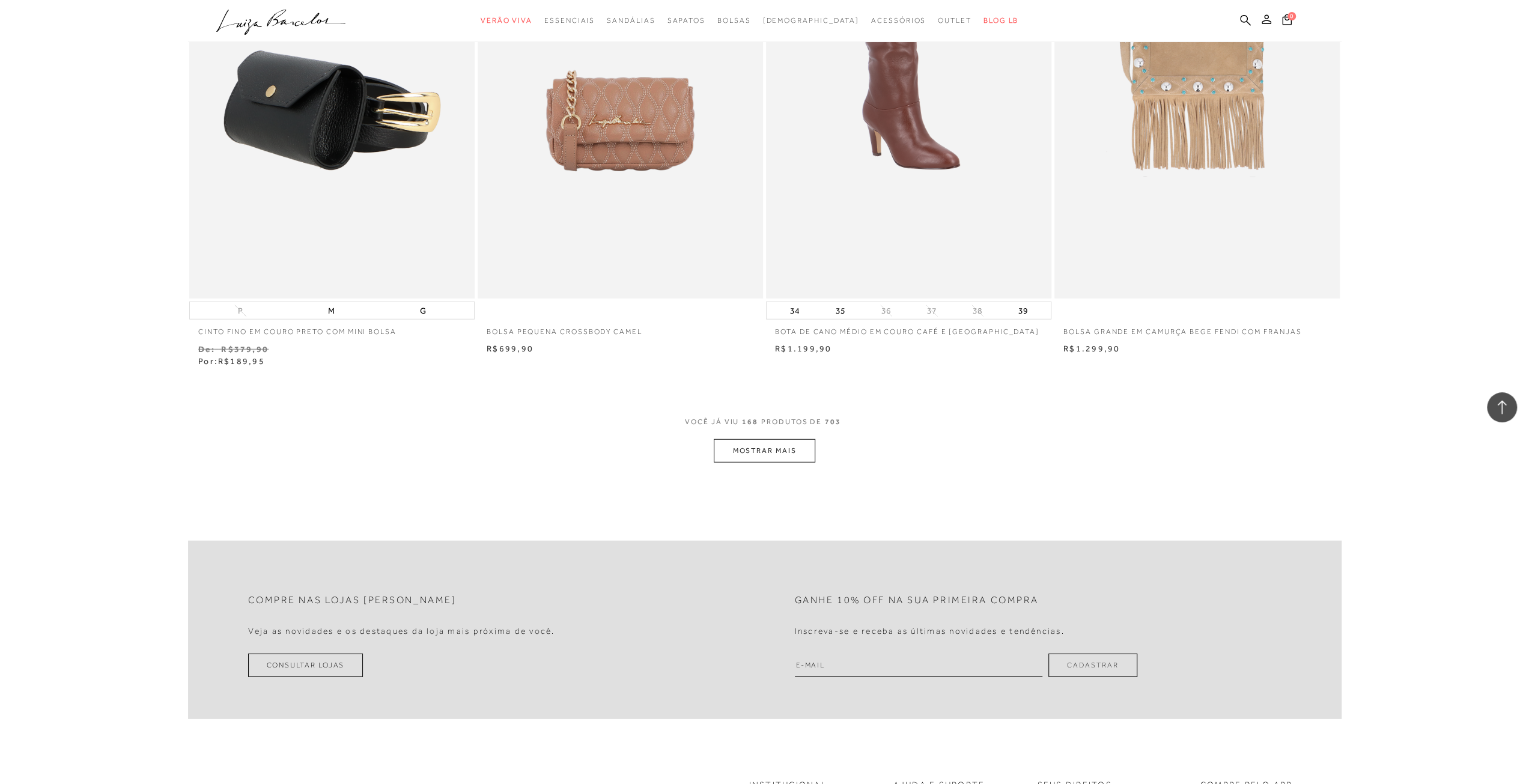
click at [767, 439] on button "MOSTRAR MAIS" at bounding box center [764, 451] width 101 height 24
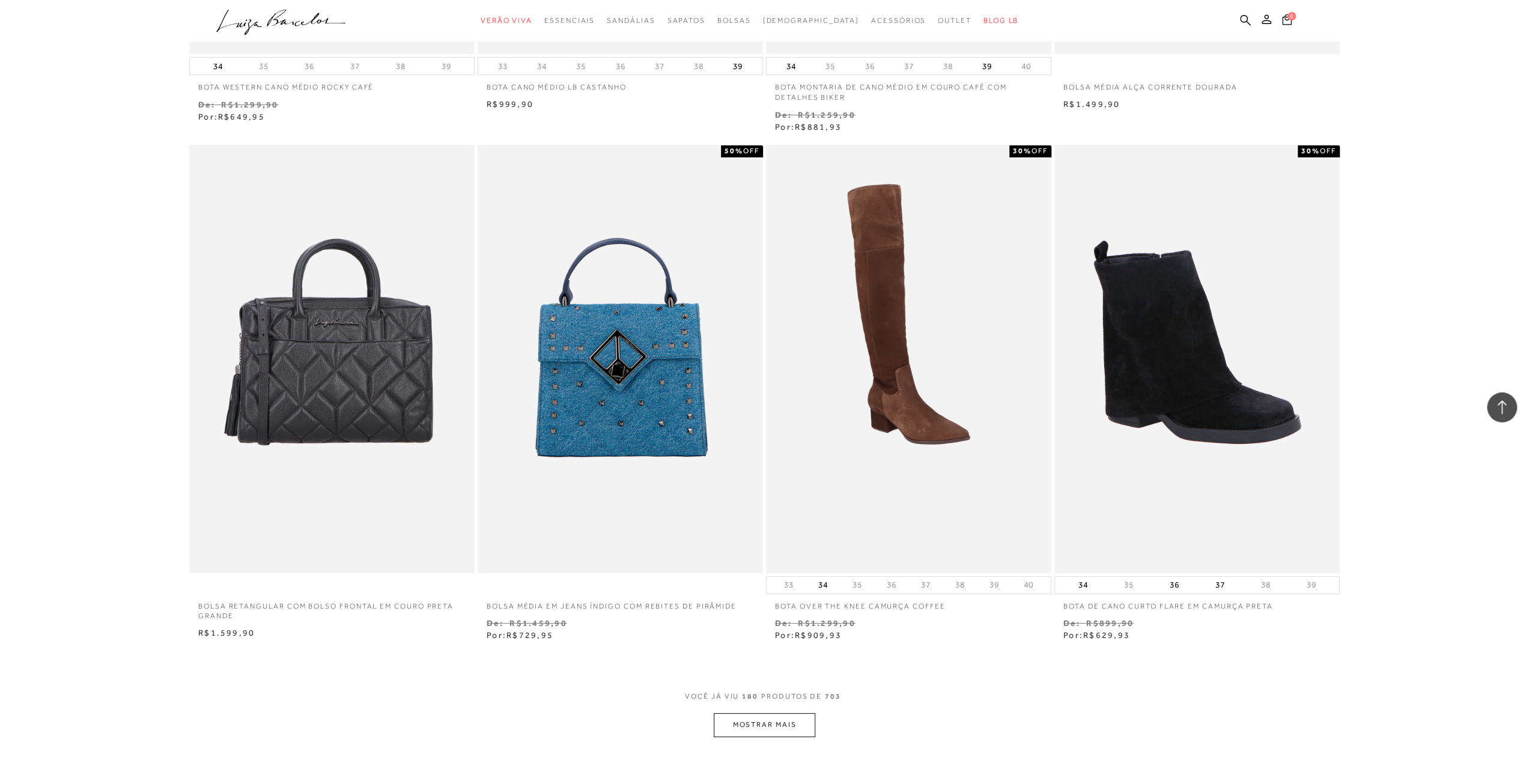
scroll to position [22827, 0]
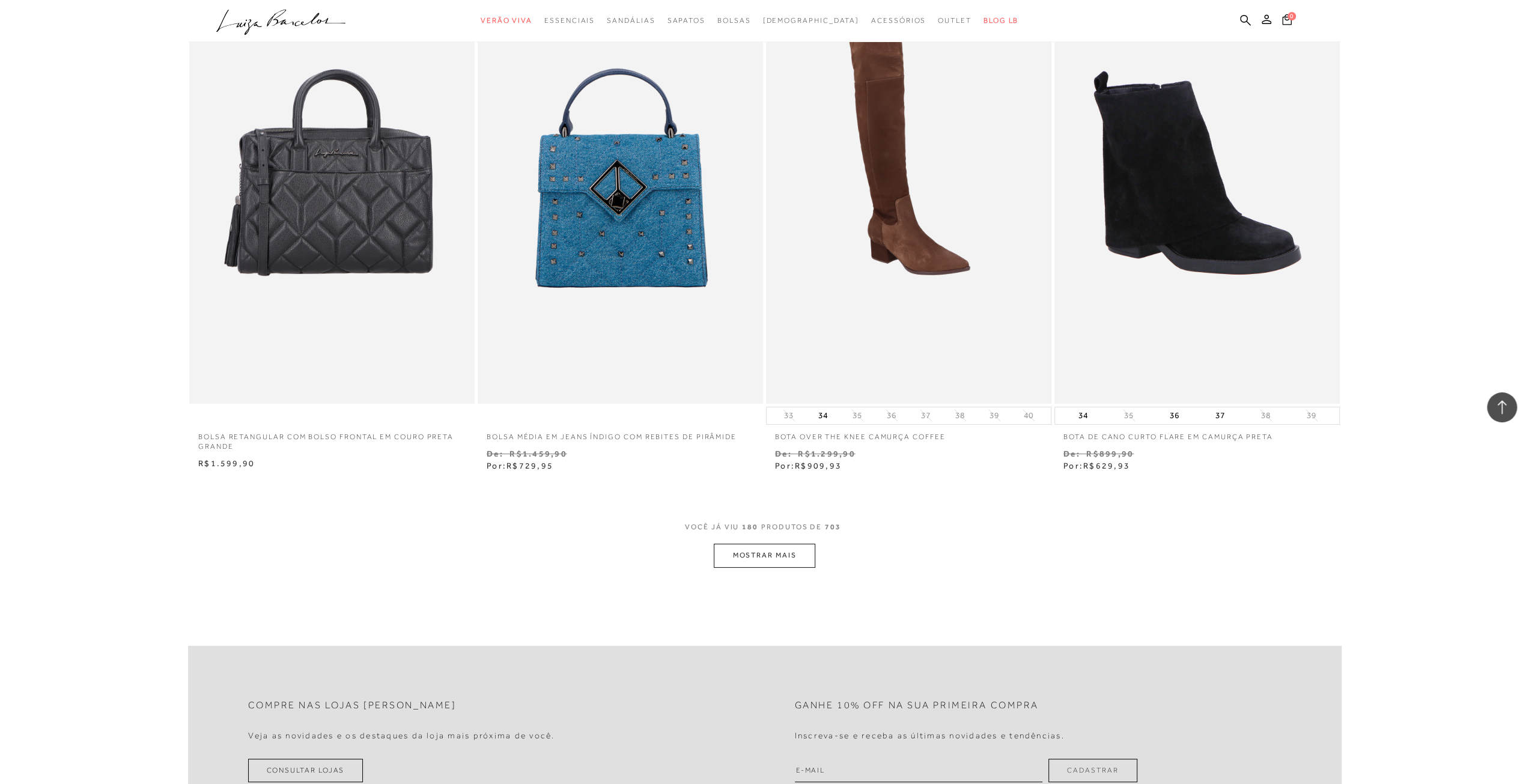
click at [779, 550] on button "MOSTRAR MAIS" at bounding box center [764, 555] width 101 height 24
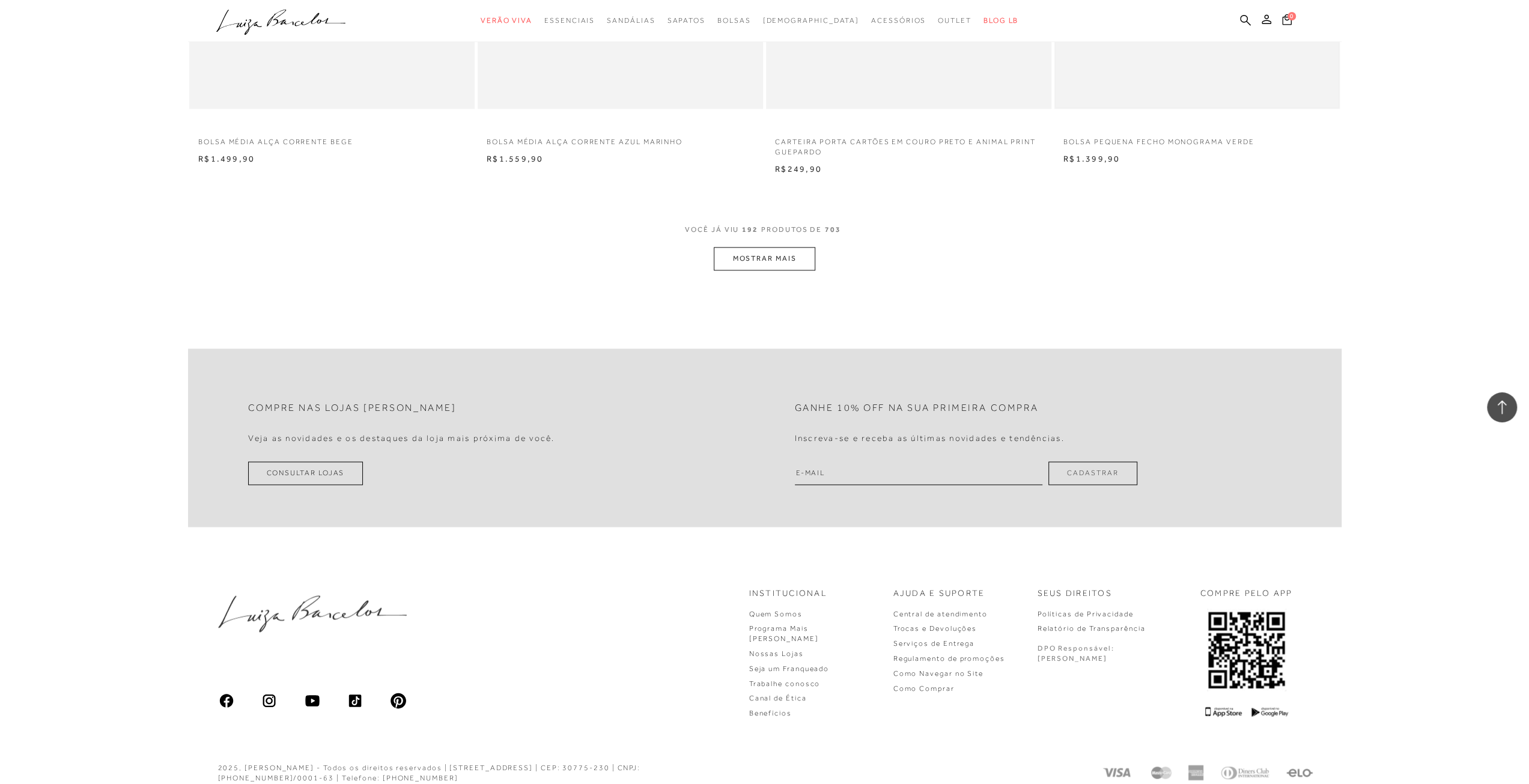
scroll to position [24659, 0]
click at [749, 245] on button "MOSTRAR MAIS" at bounding box center [764, 257] width 101 height 24
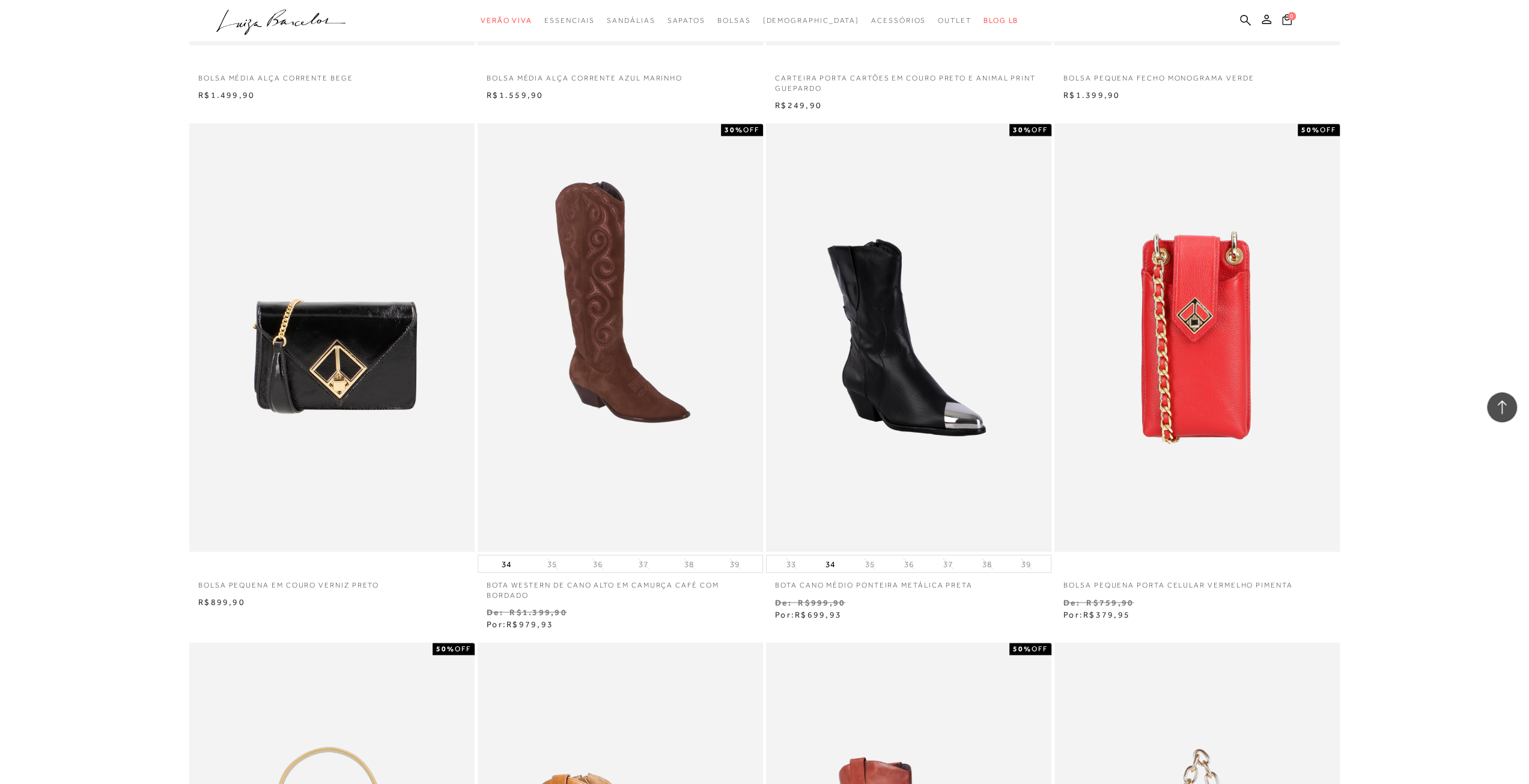
scroll to position [24719, 0]
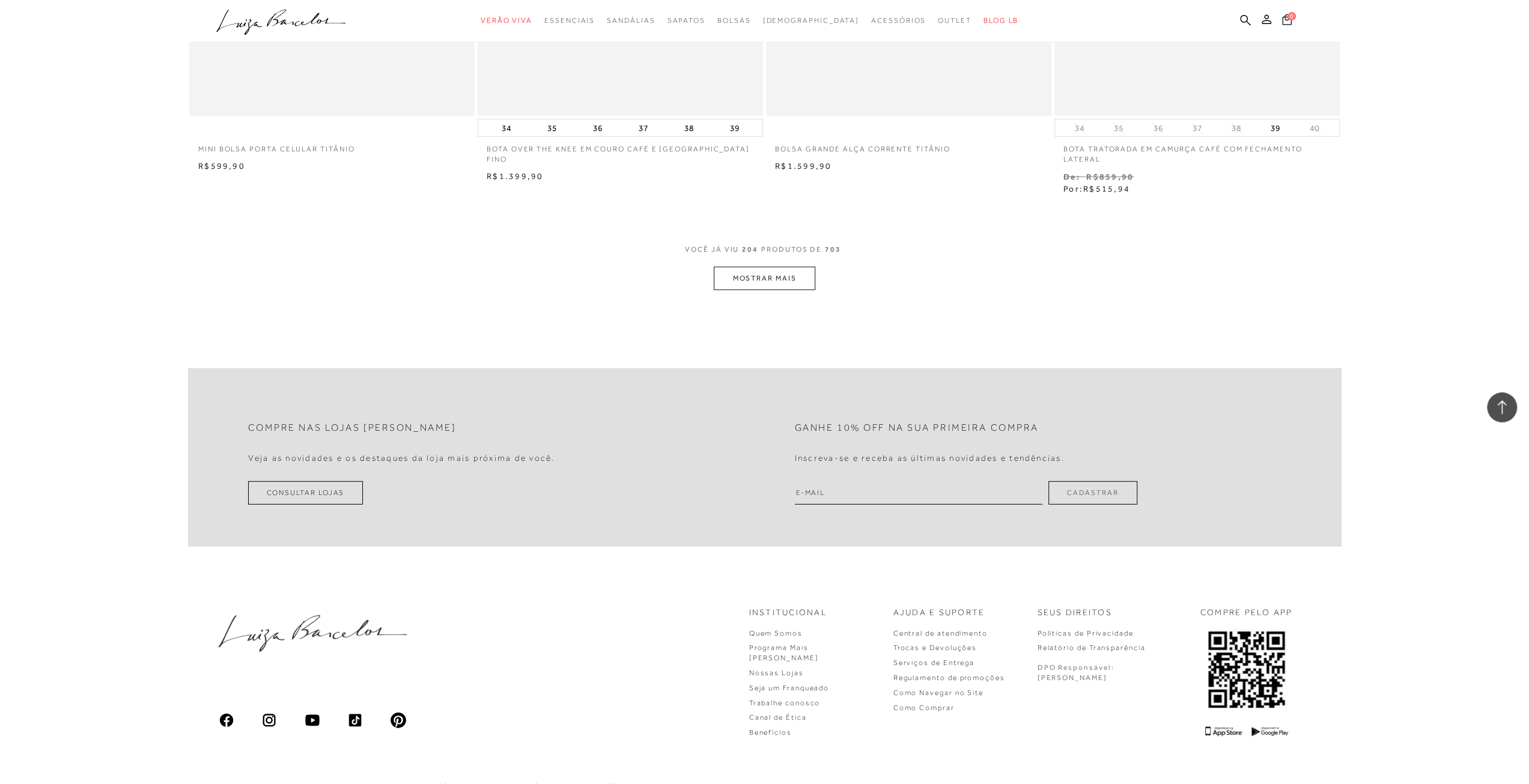
scroll to position [26215, 0]
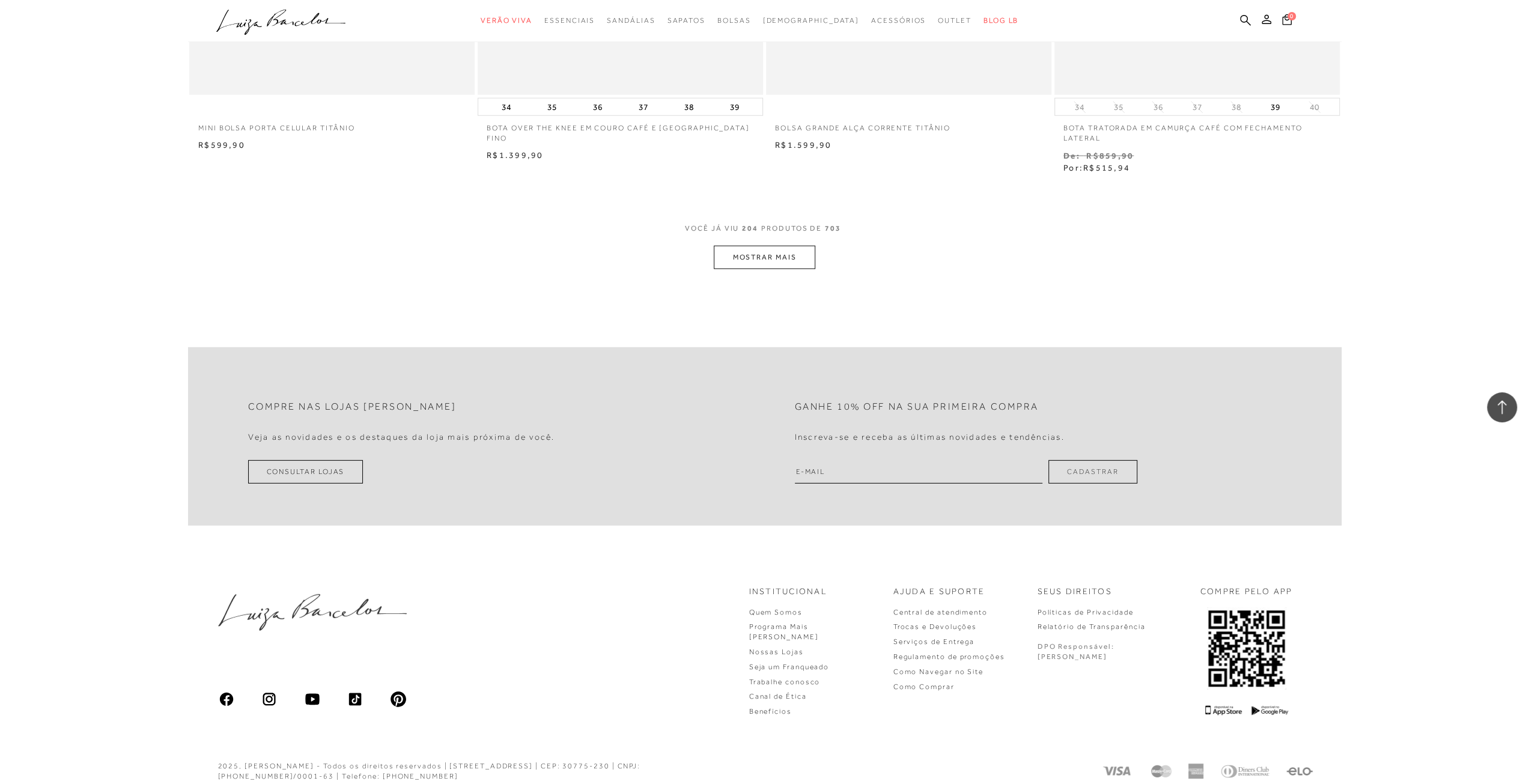
click at [771, 250] on button "MOSTRAR MAIS" at bounding box center [764, 257] width 101 height 24
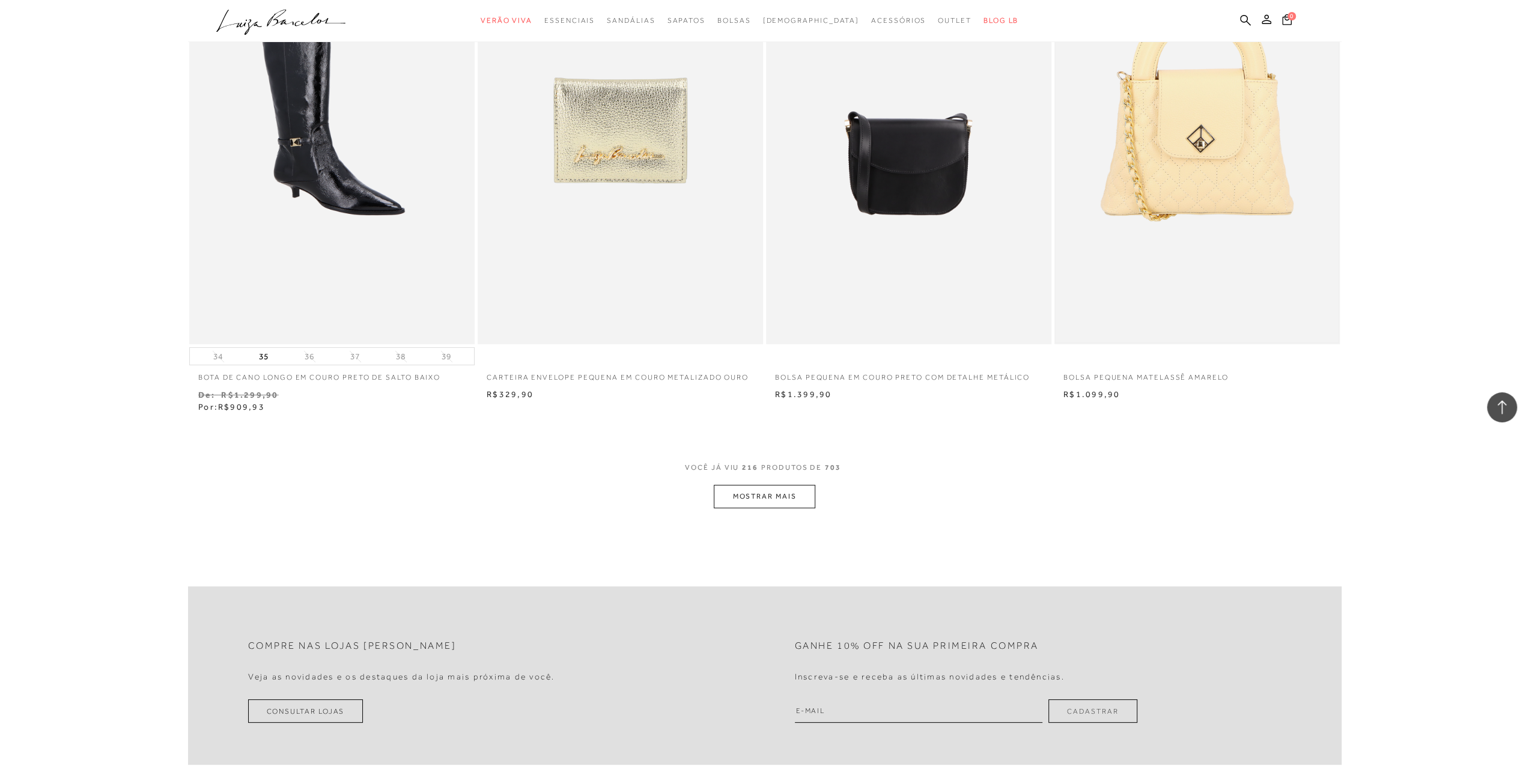
scroll to position [27537, 0]
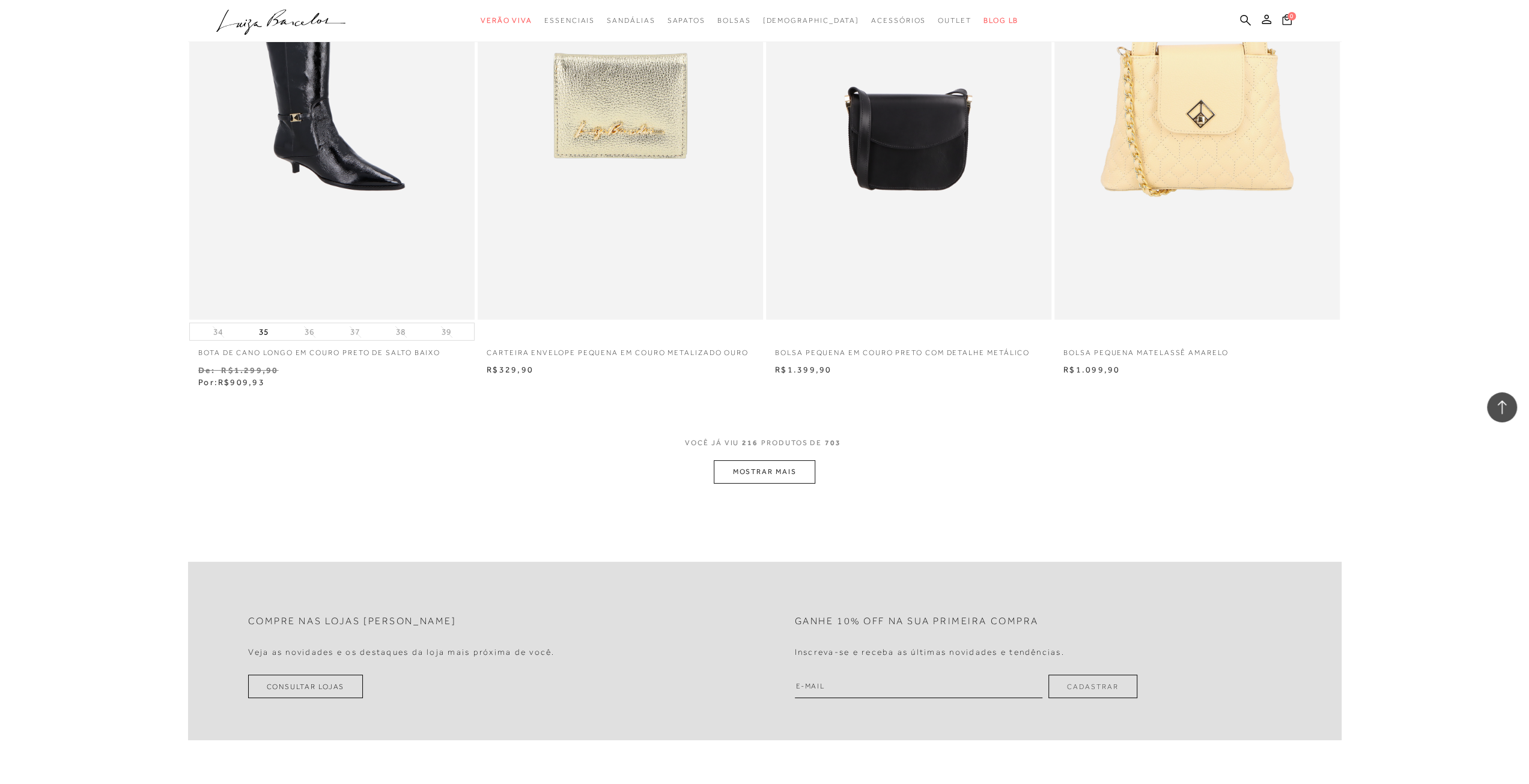
click at [760, 462] on button "MOSTRAR MAIS" at bounding box center [764, 472] width 101 height 24
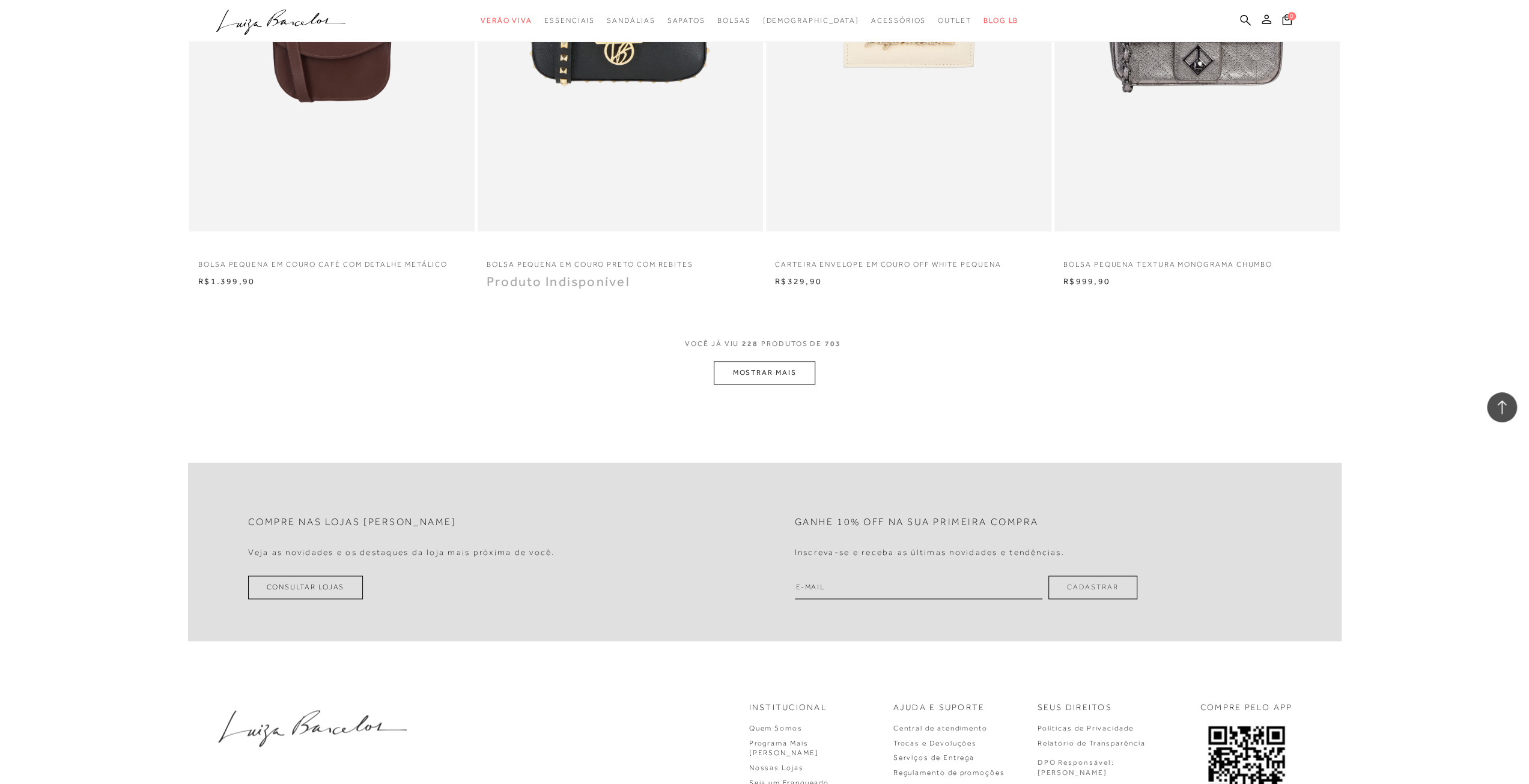
scroll to position [29219, 0]
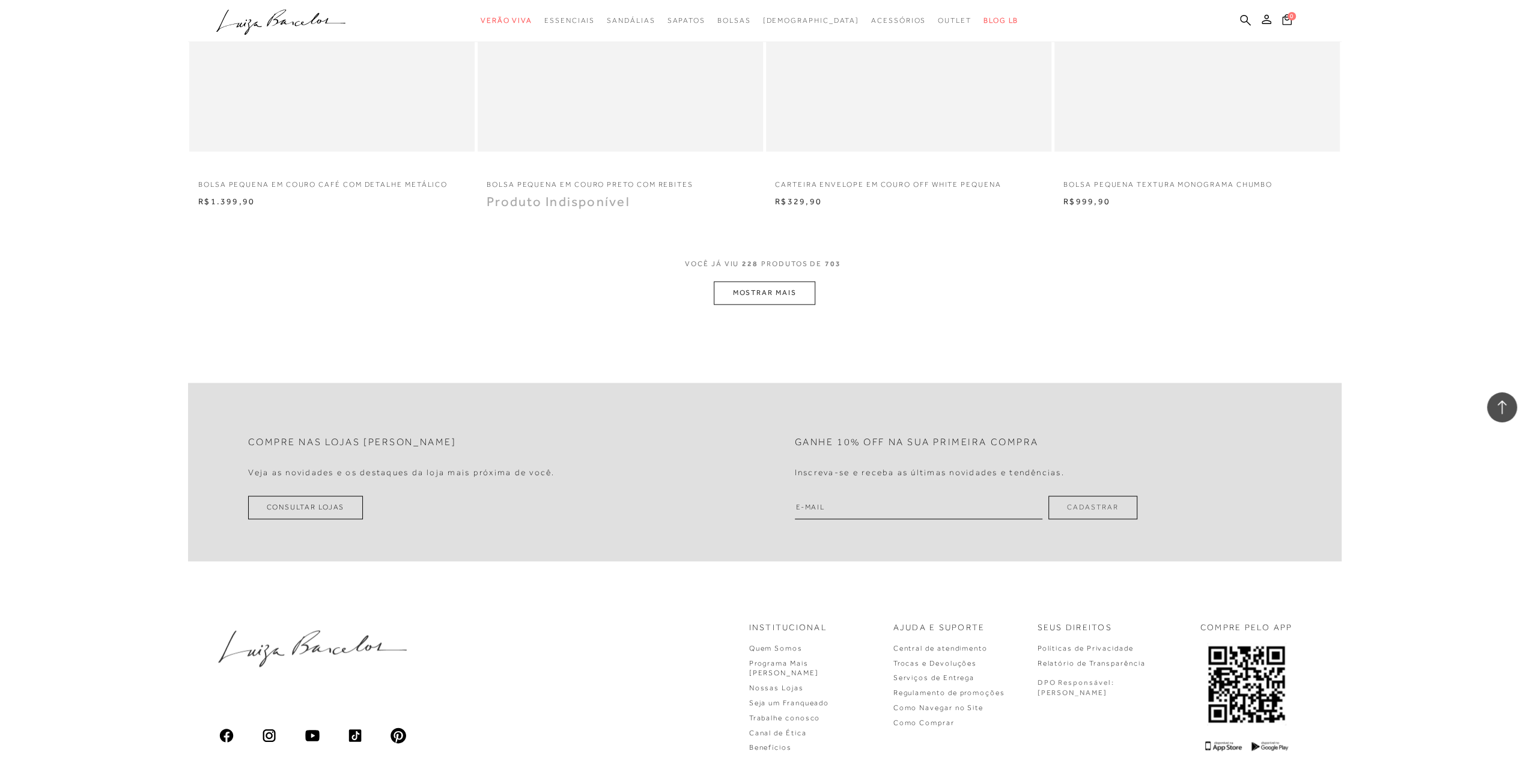
click at [784, 294] on button "MOSTRAR MAIS" at bounding box center [764, 293] width 101 height 24
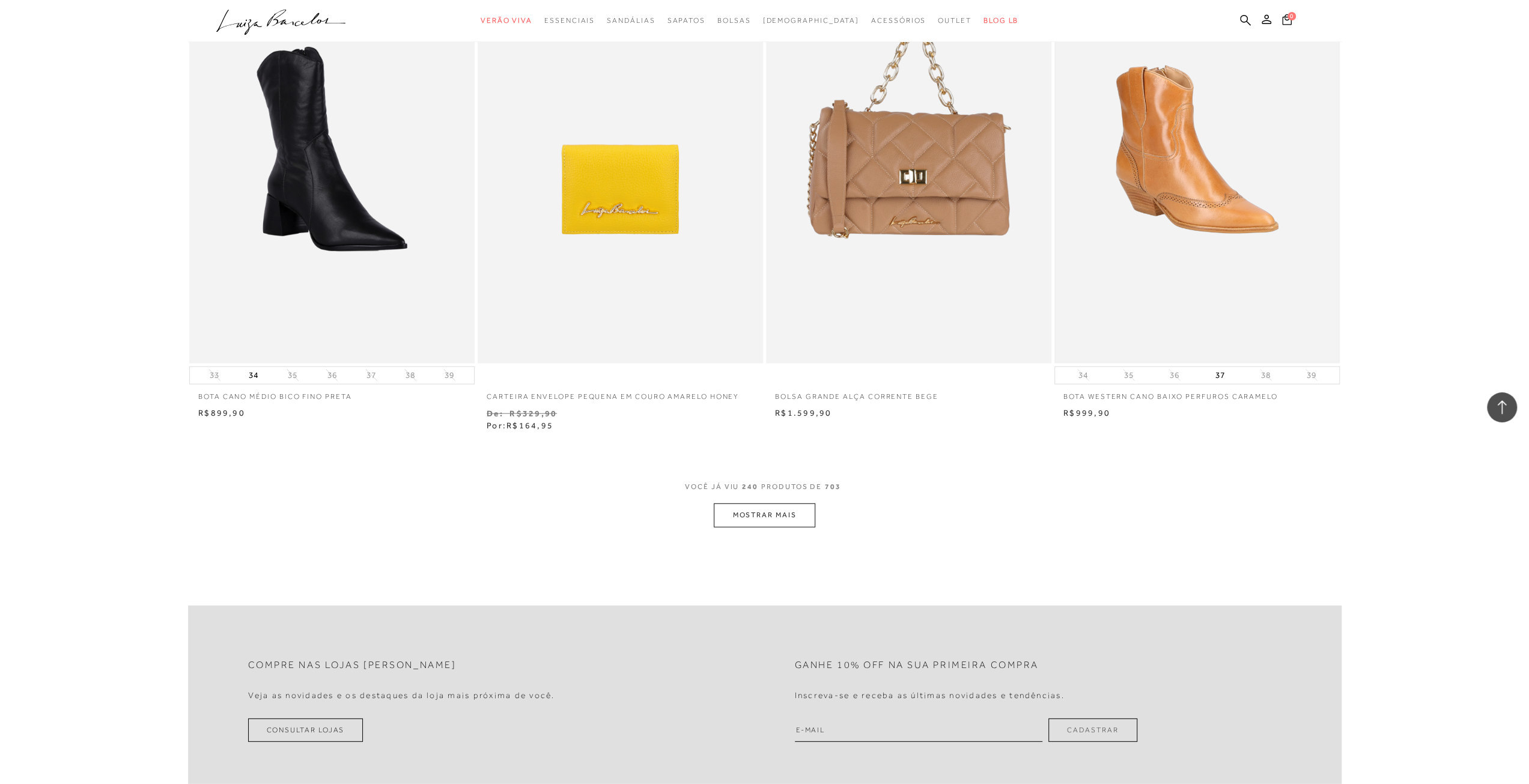
scroll to position [30541, 0]
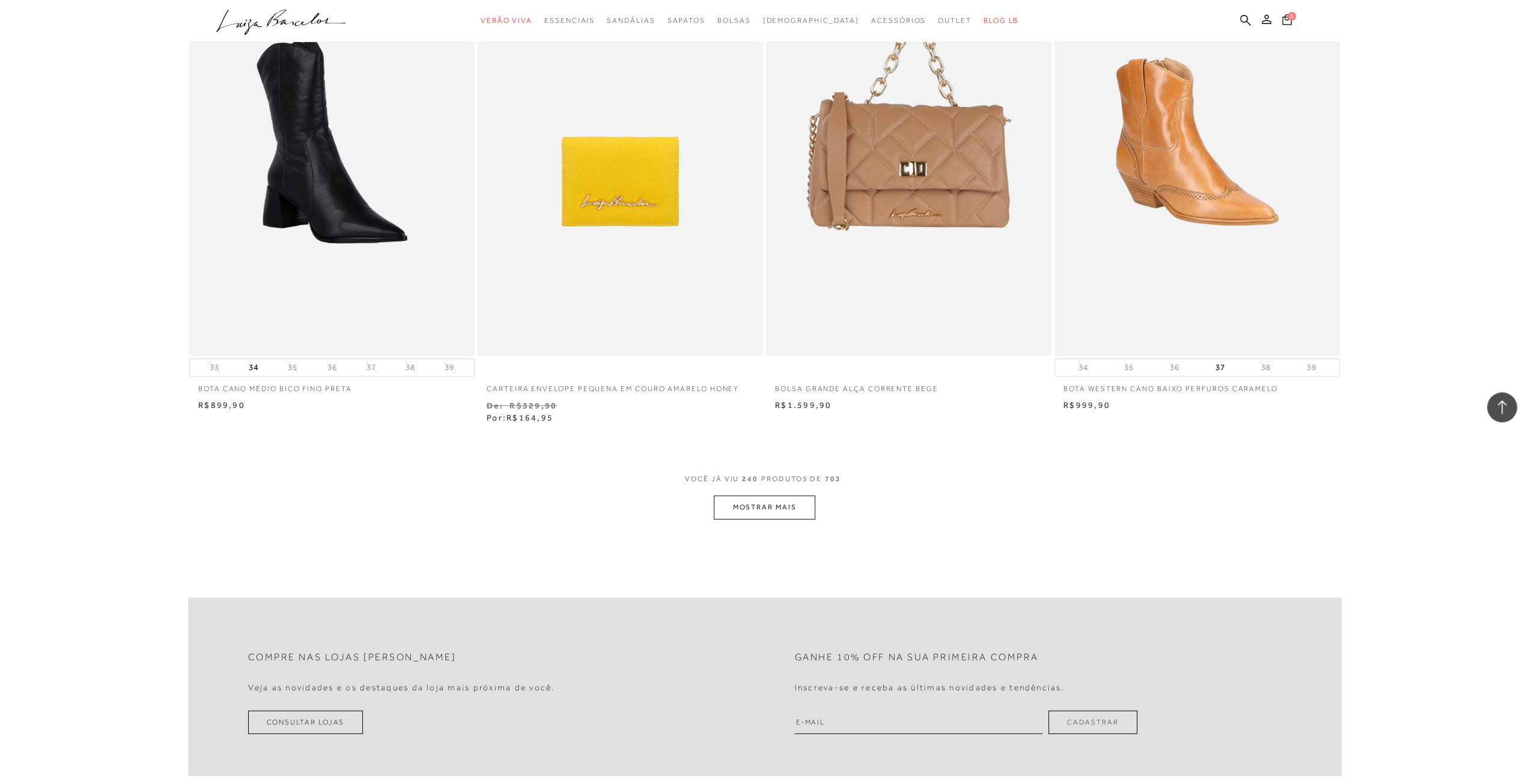
click at [759, 505] on button "MOSTRAR MAIS" at bounding box center [764, 507] width 101 height 24
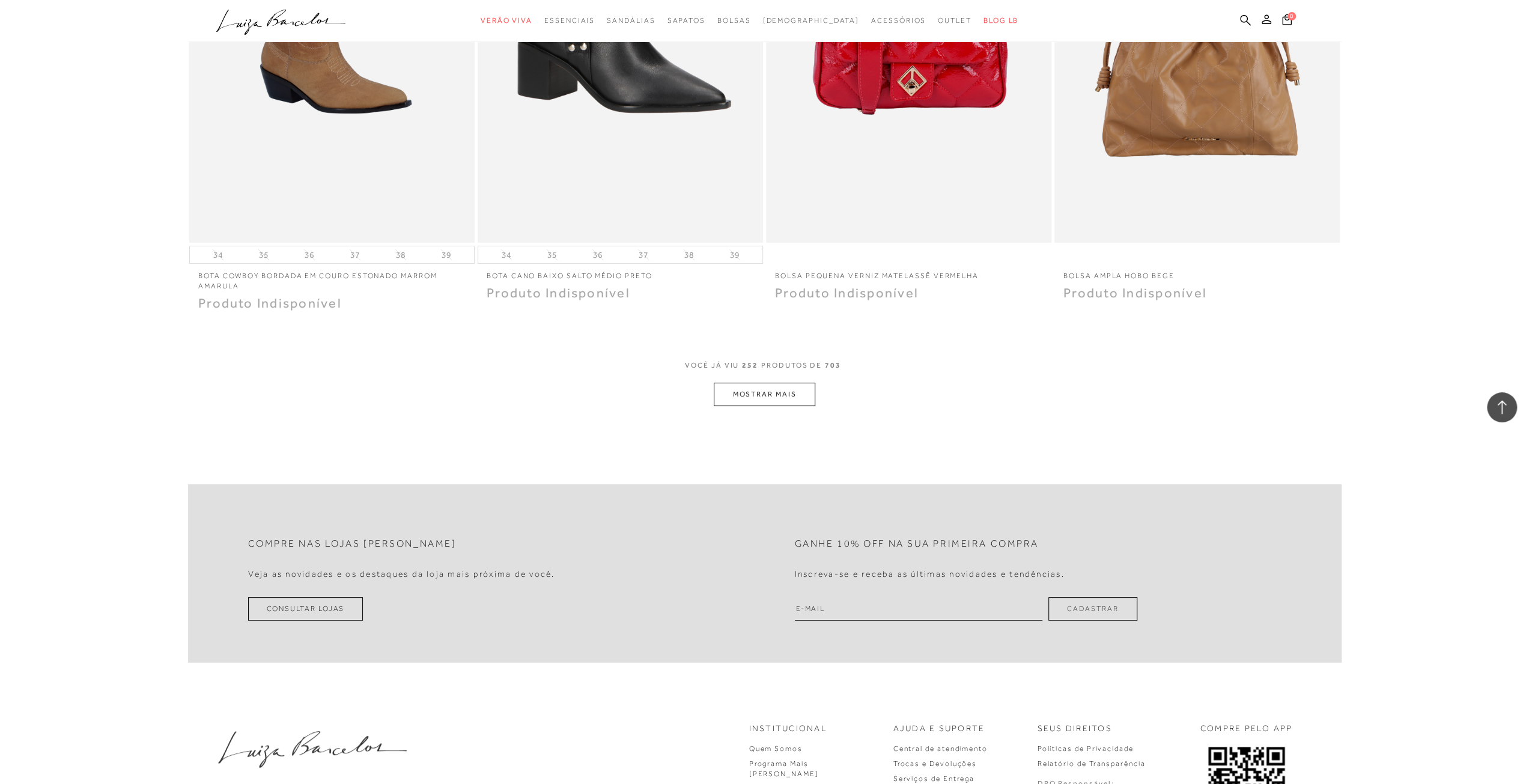
scroll to position [32326, 0]
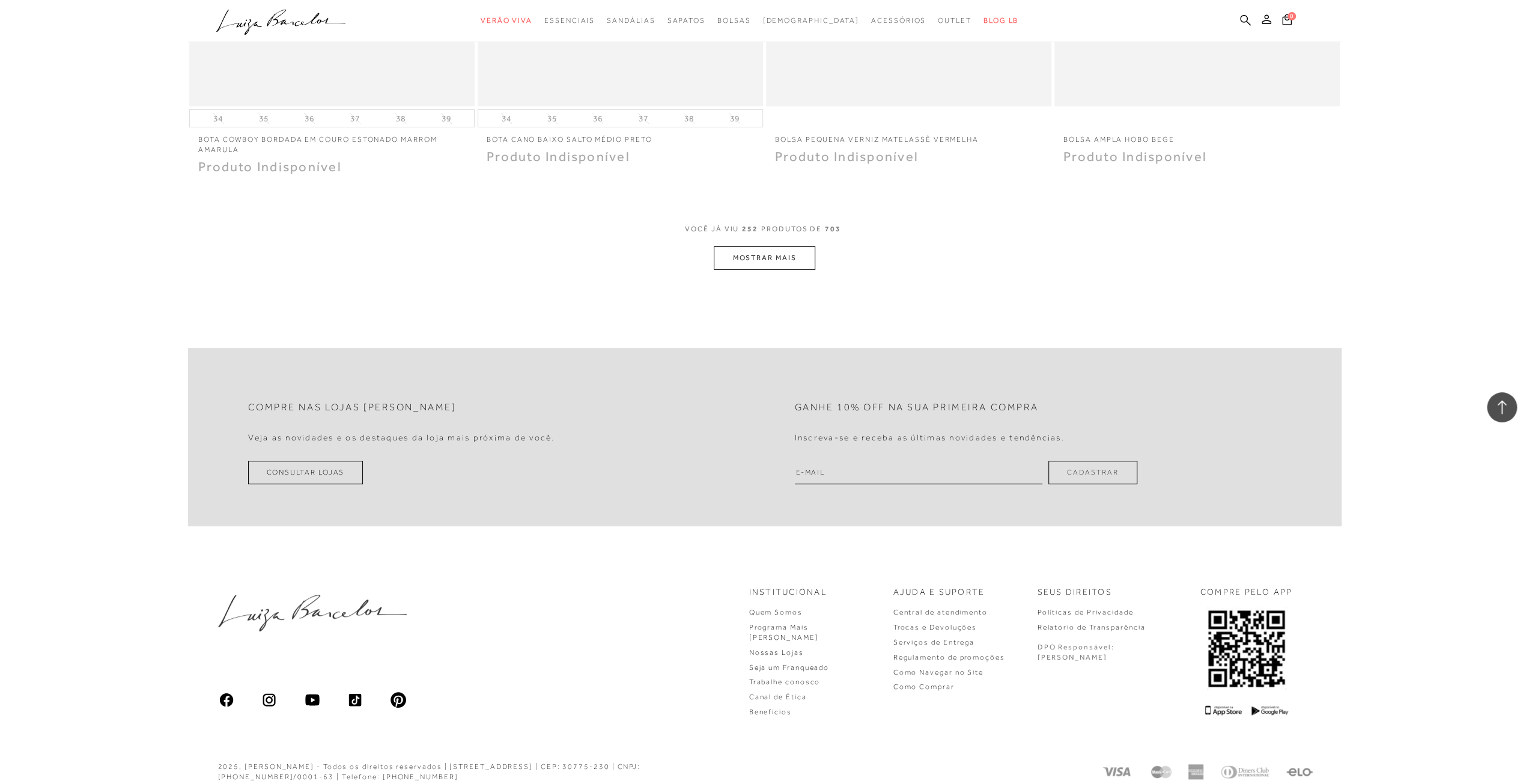
click at [765, 250] on button "MOSTRAR MAIS" at bounding box center [764, 258] width 101 height 24
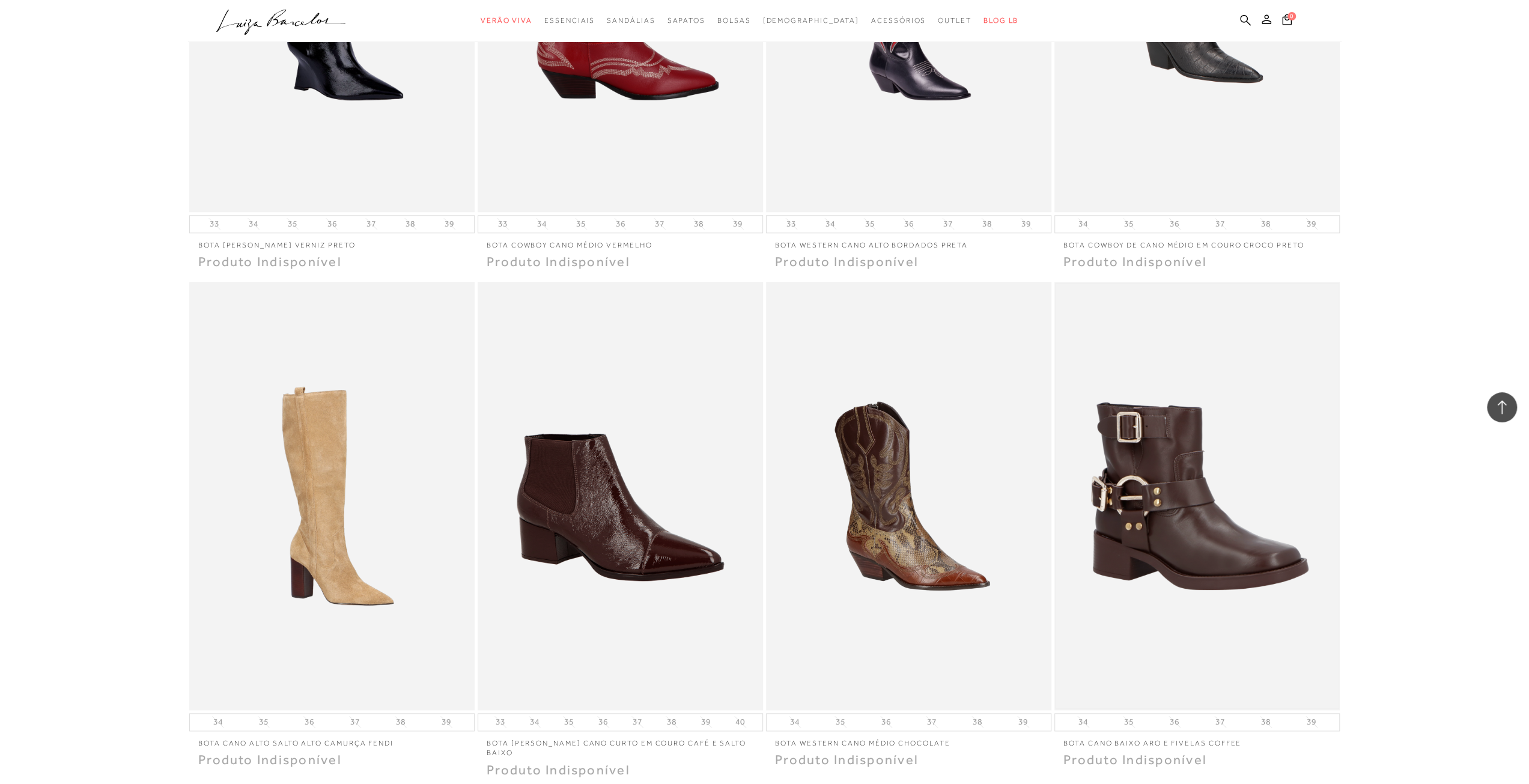
scroll to position [33381, 0]
